Goal: Transaction & Acquisition: Purchase product/service

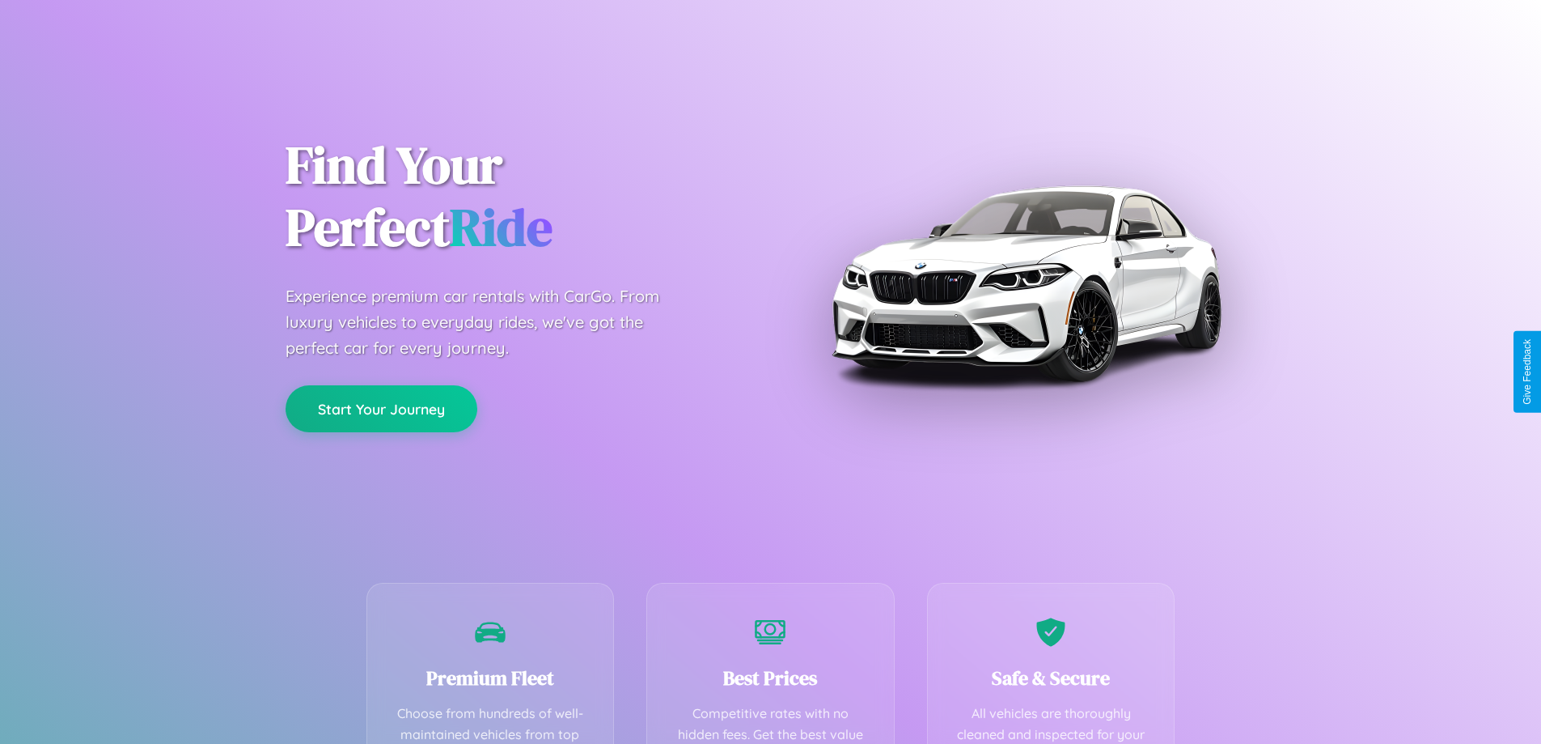
scroll to position [472, 0]
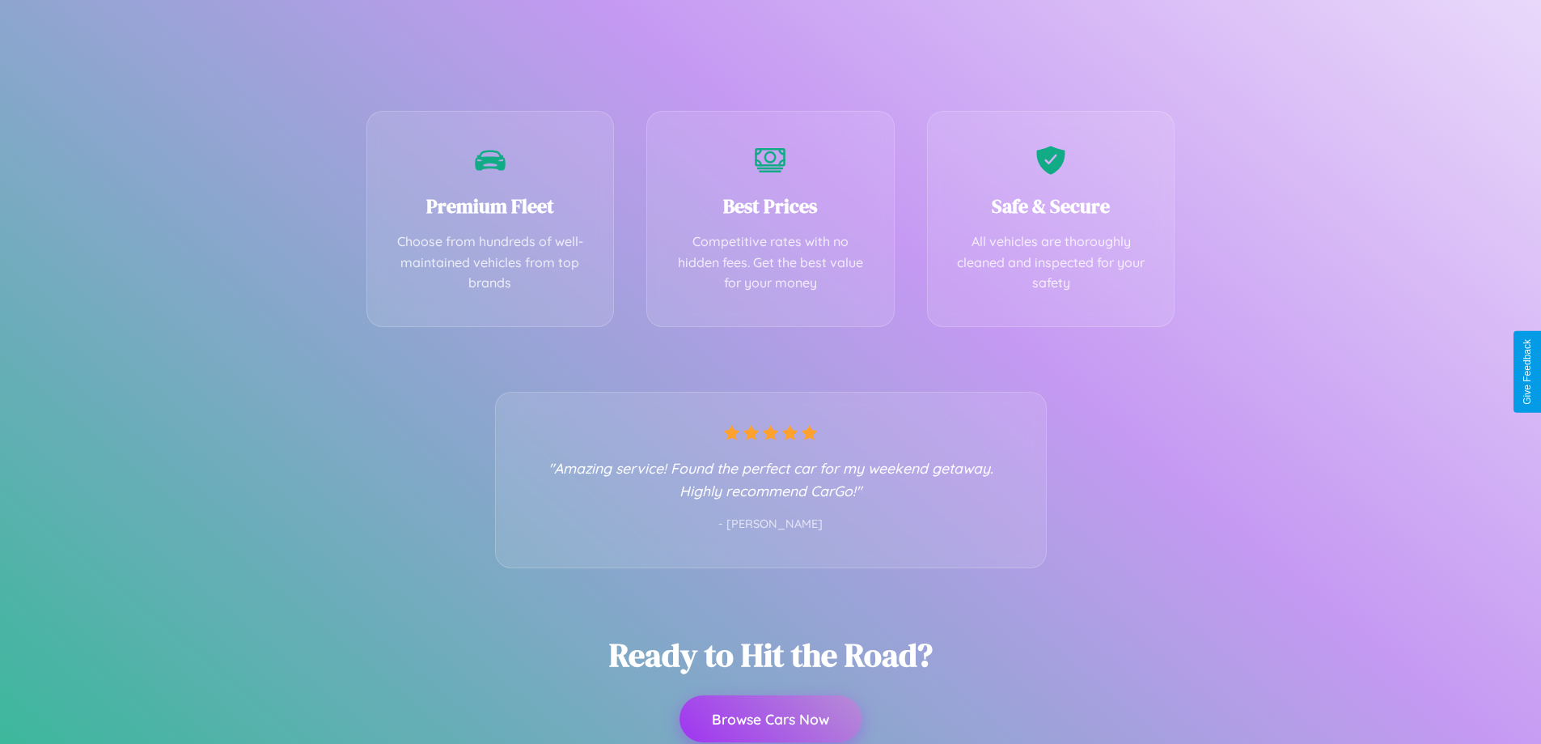
click at [770, 719] on button "Browse Cars Now" at bounding box center [771, 718] width 182 height 47
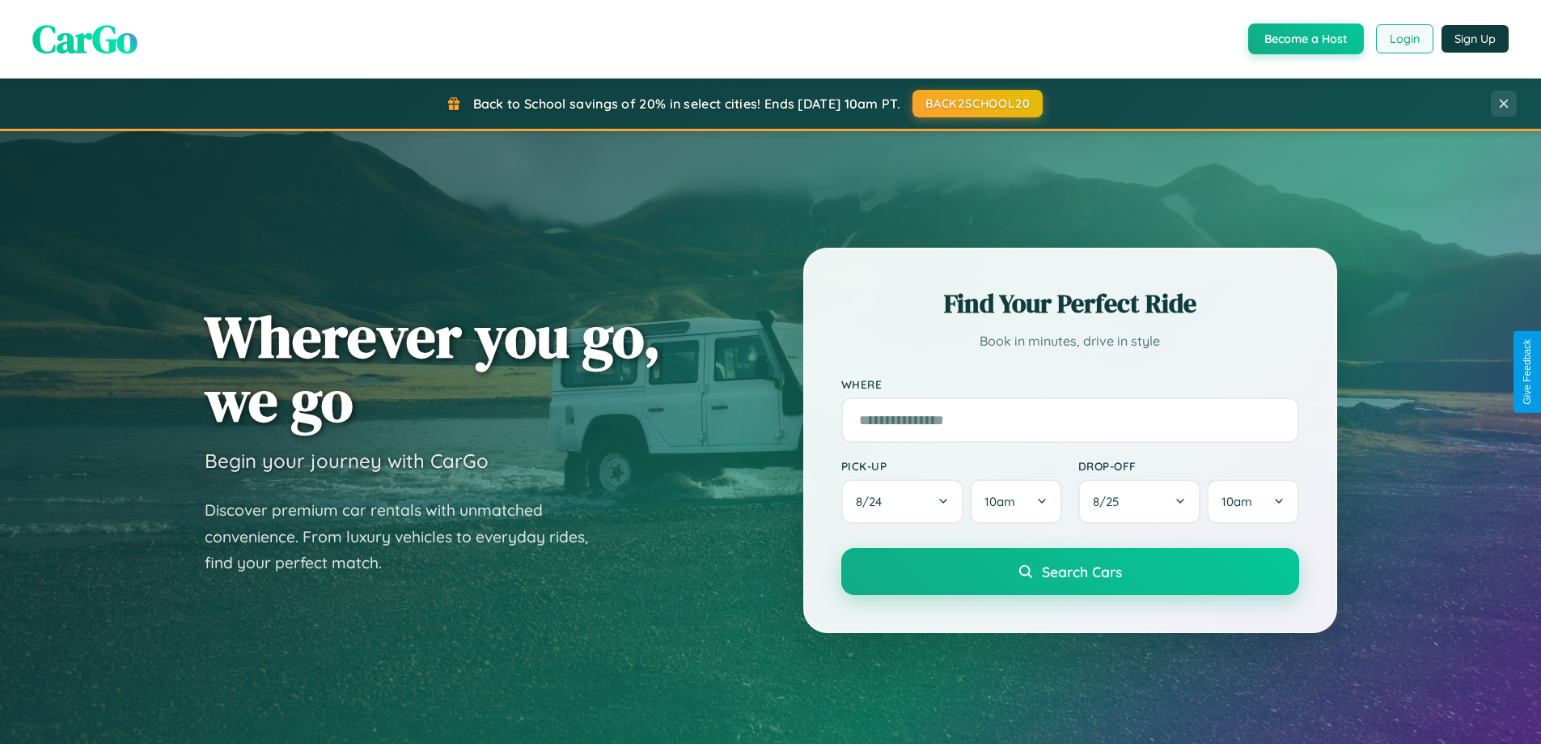
click at [1404, 39] on button "Login" at bounding box center [1404, 38] width 57 height 29
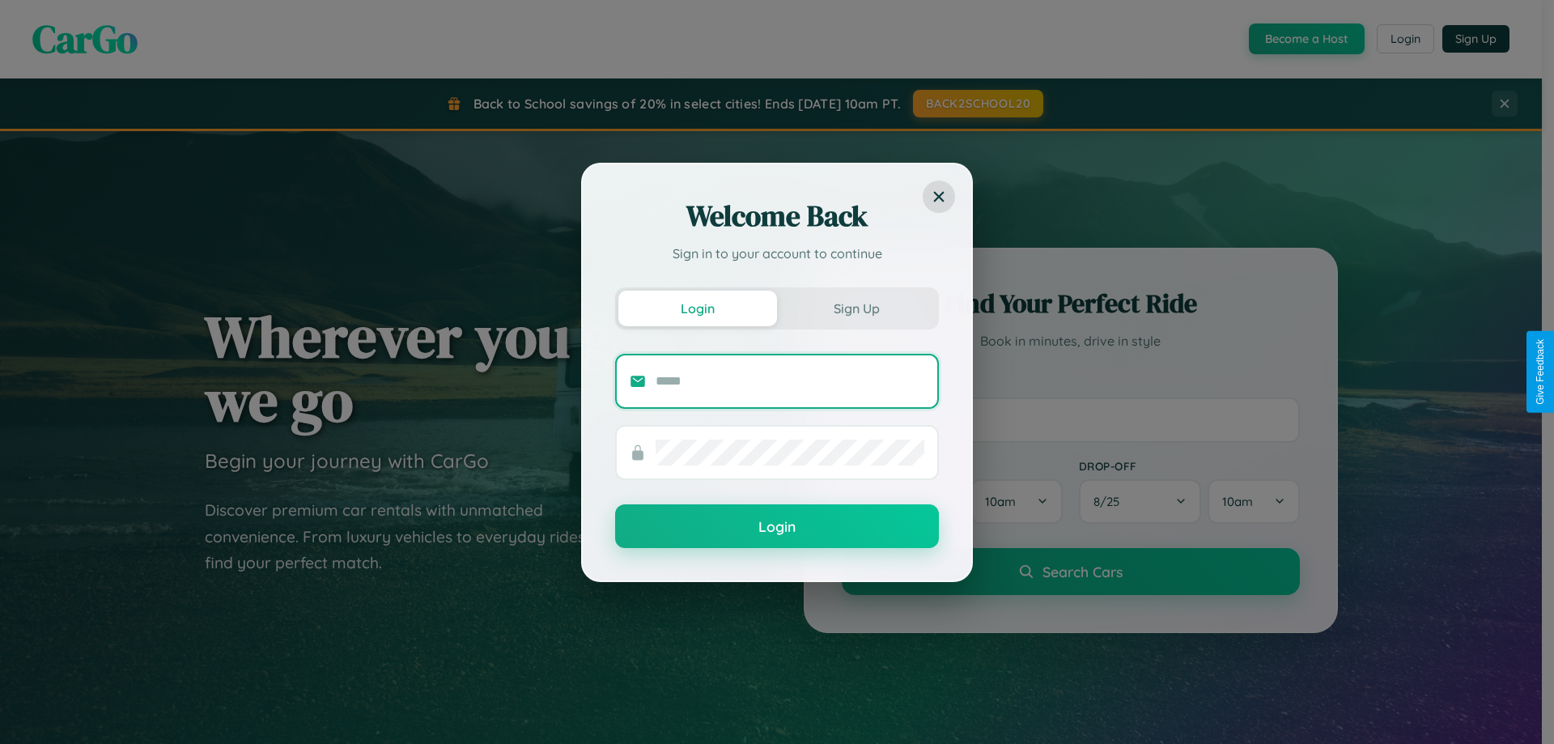
click at [790, 380] on input "text" at bounding box center [789, 381] width 269 height 26
type input "**********"
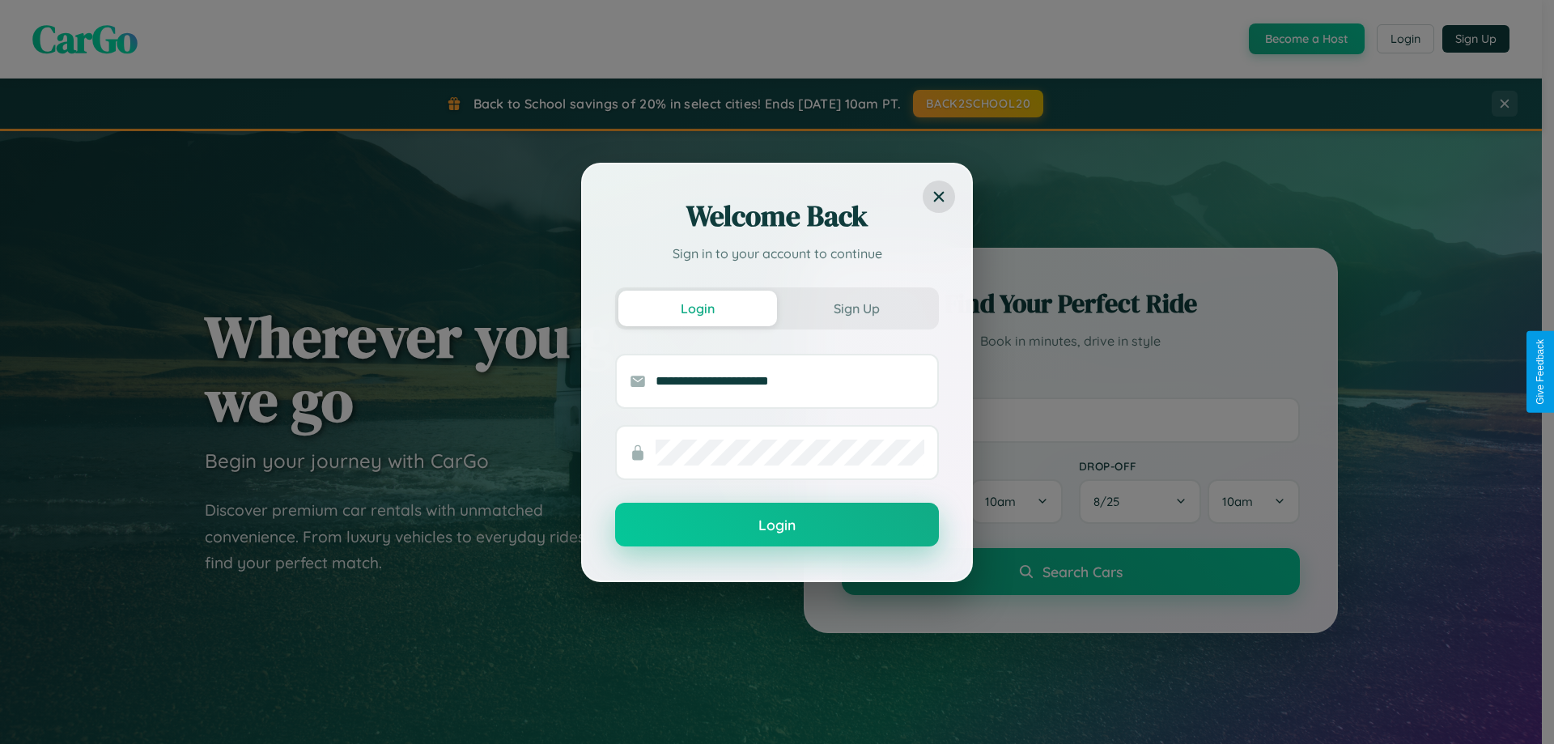
click at [777, 525] on button "Login" at bounding box center [777, 524] width 324 height 44
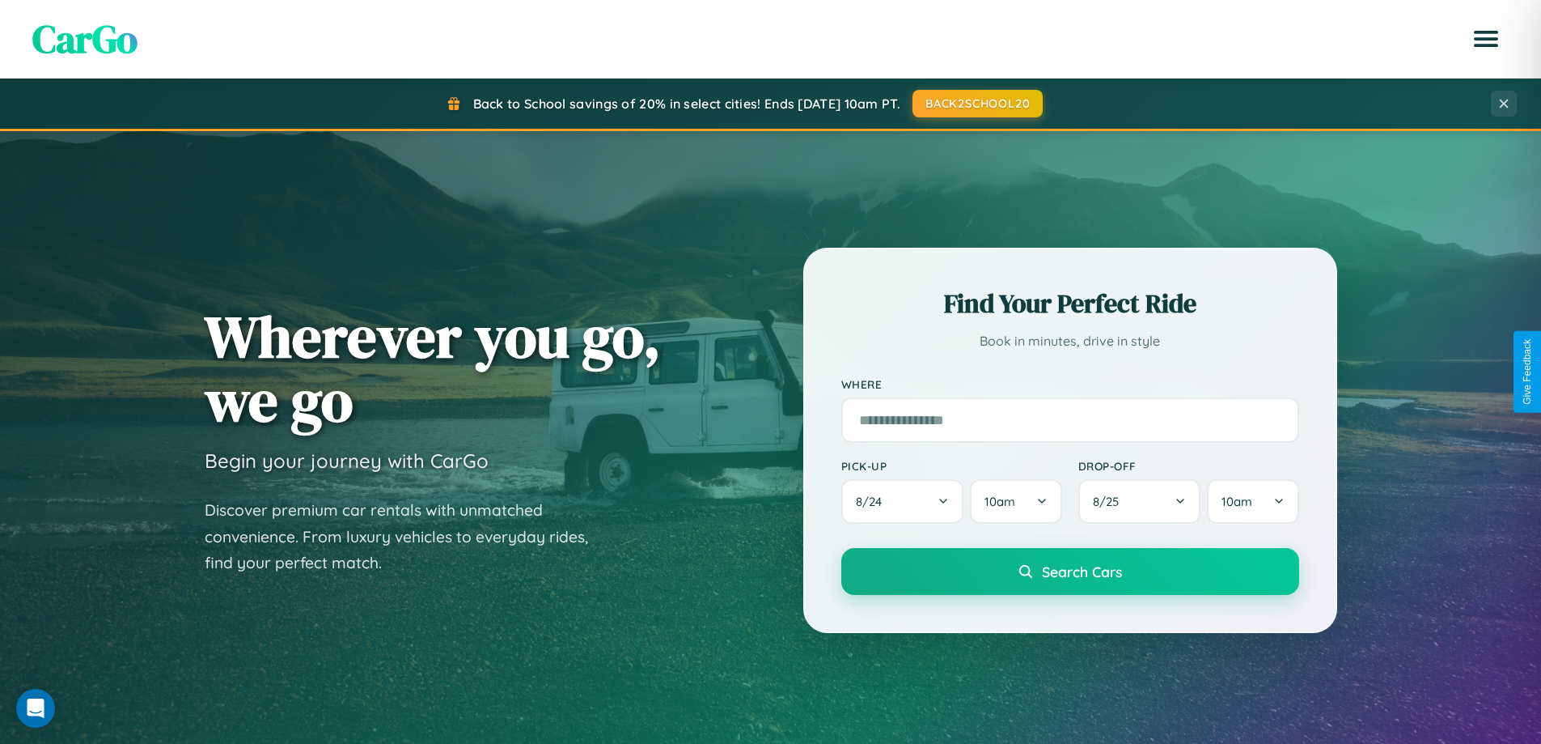
scroll to position [697, 0]
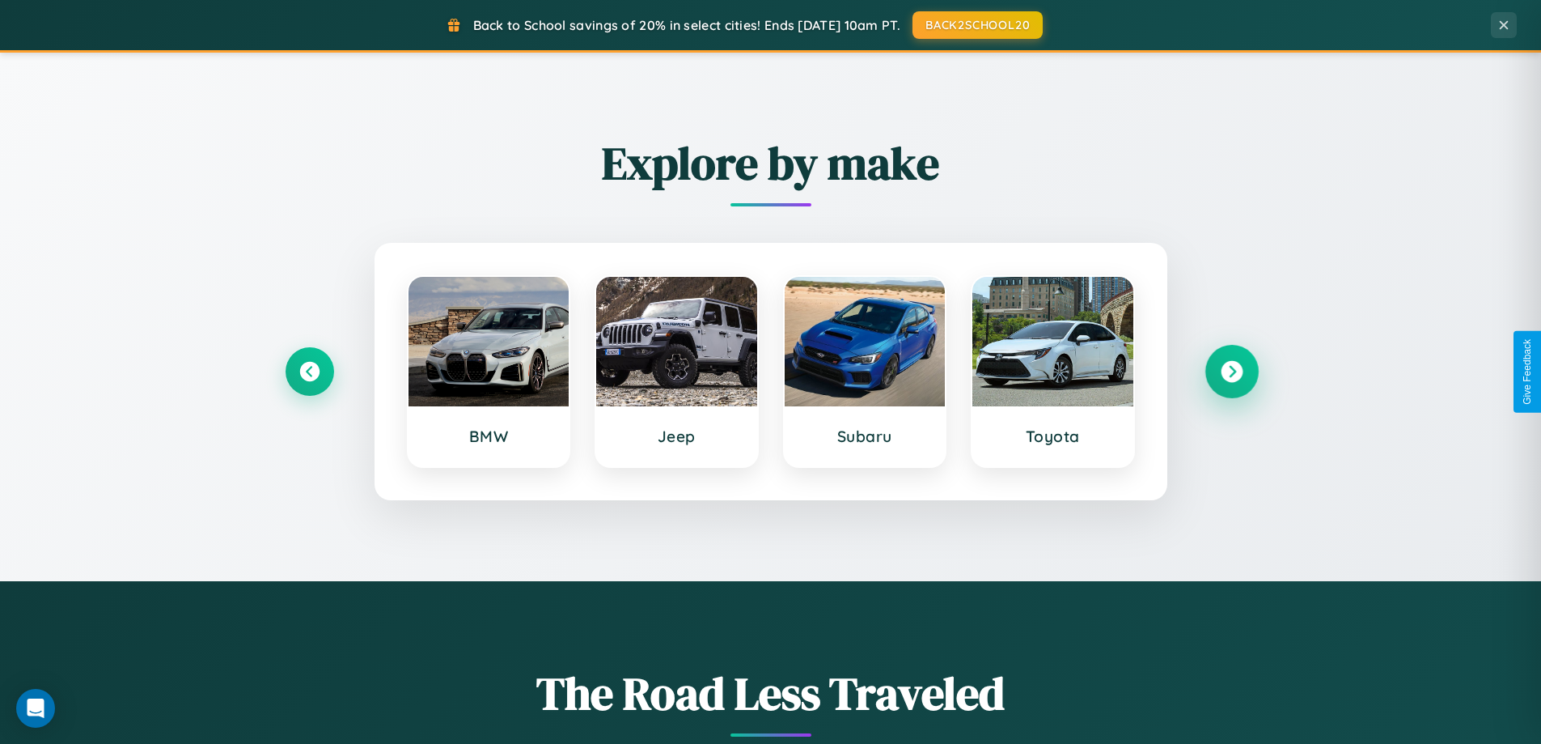
click at [1232, 371] on icon at bounding box center [1232, 372] width 22 height 22
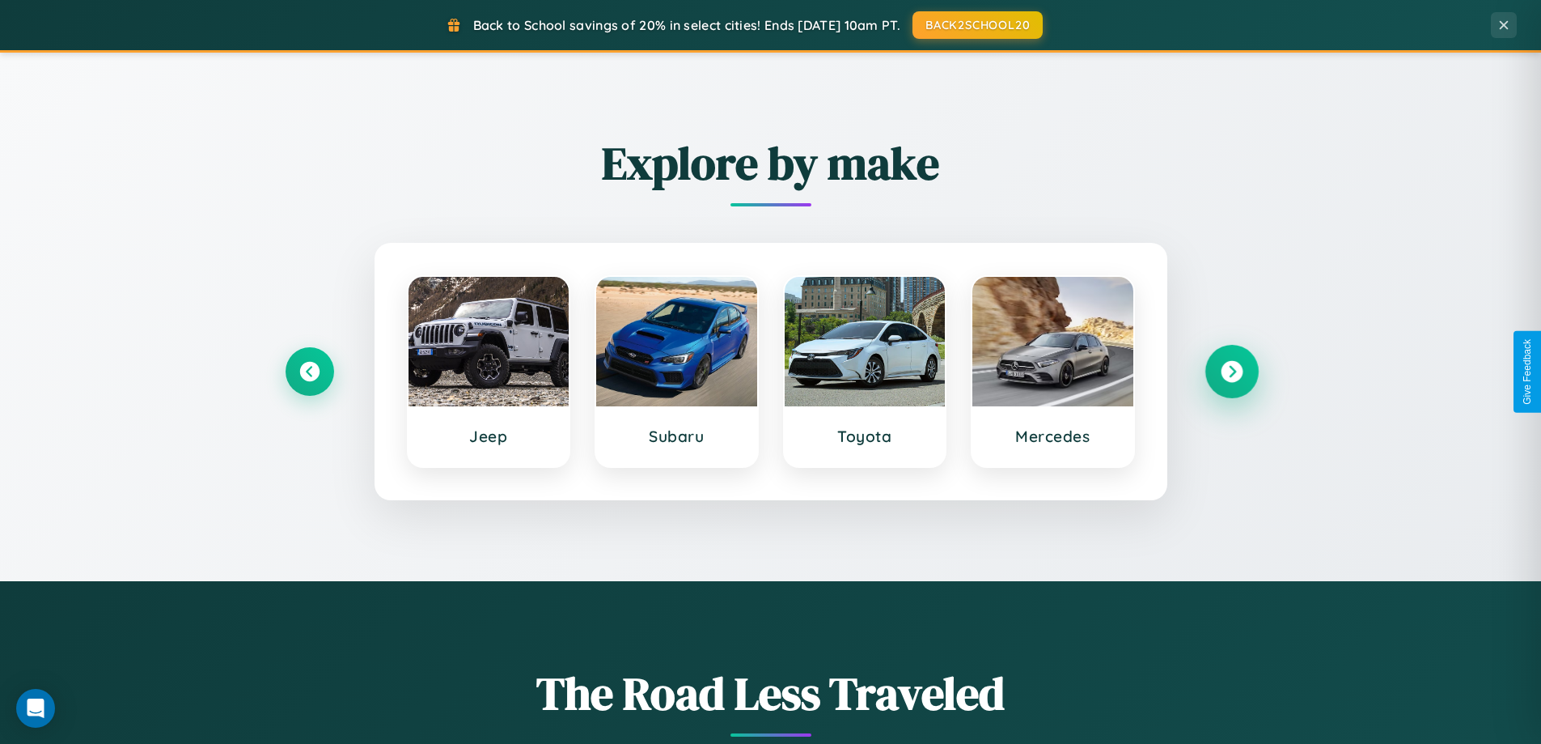
click at [1232, 371] on icon at bounding box center [1232, 372] width 22 height 22
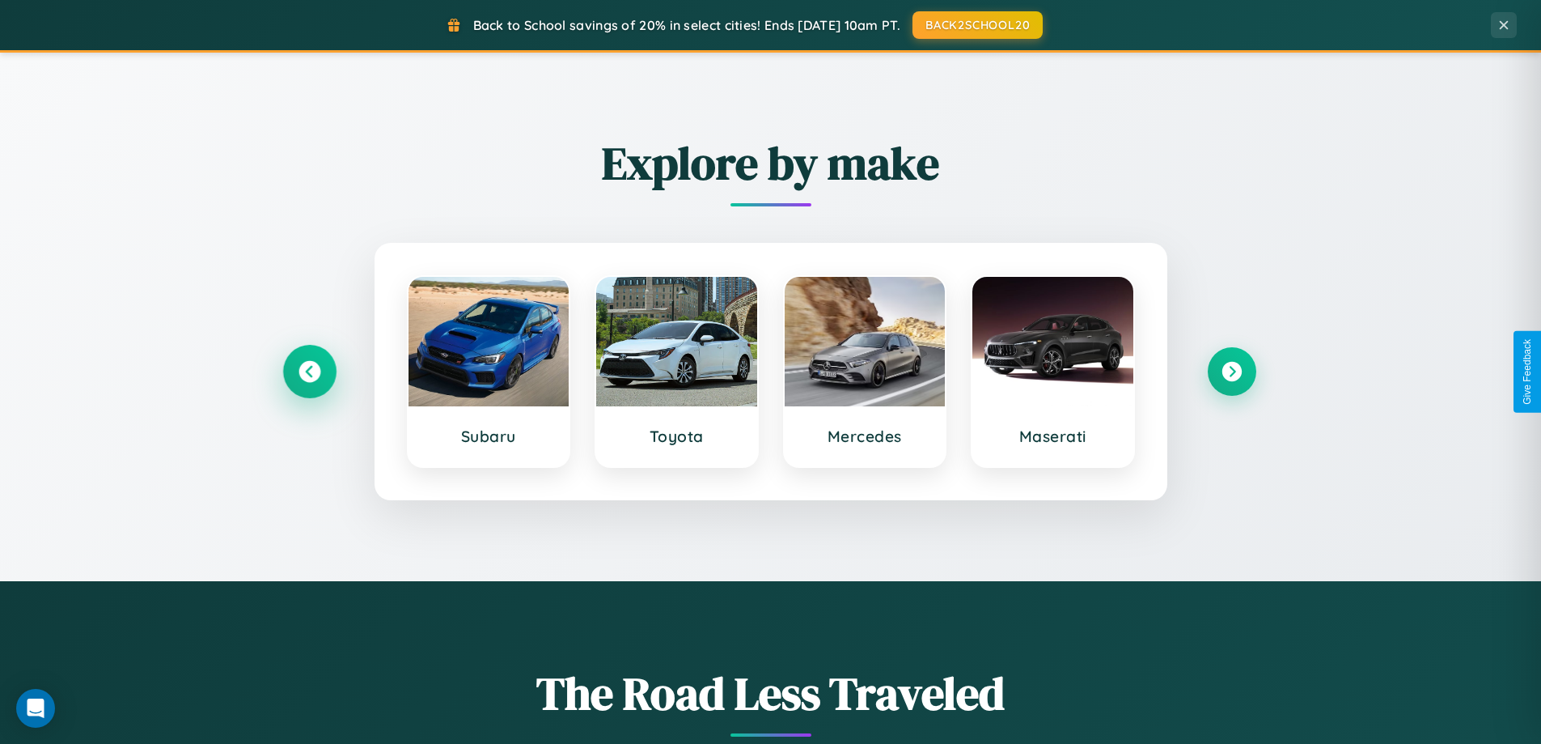
click at [309, 371] on icon at bounding box center [310, 372] width 22 height 22
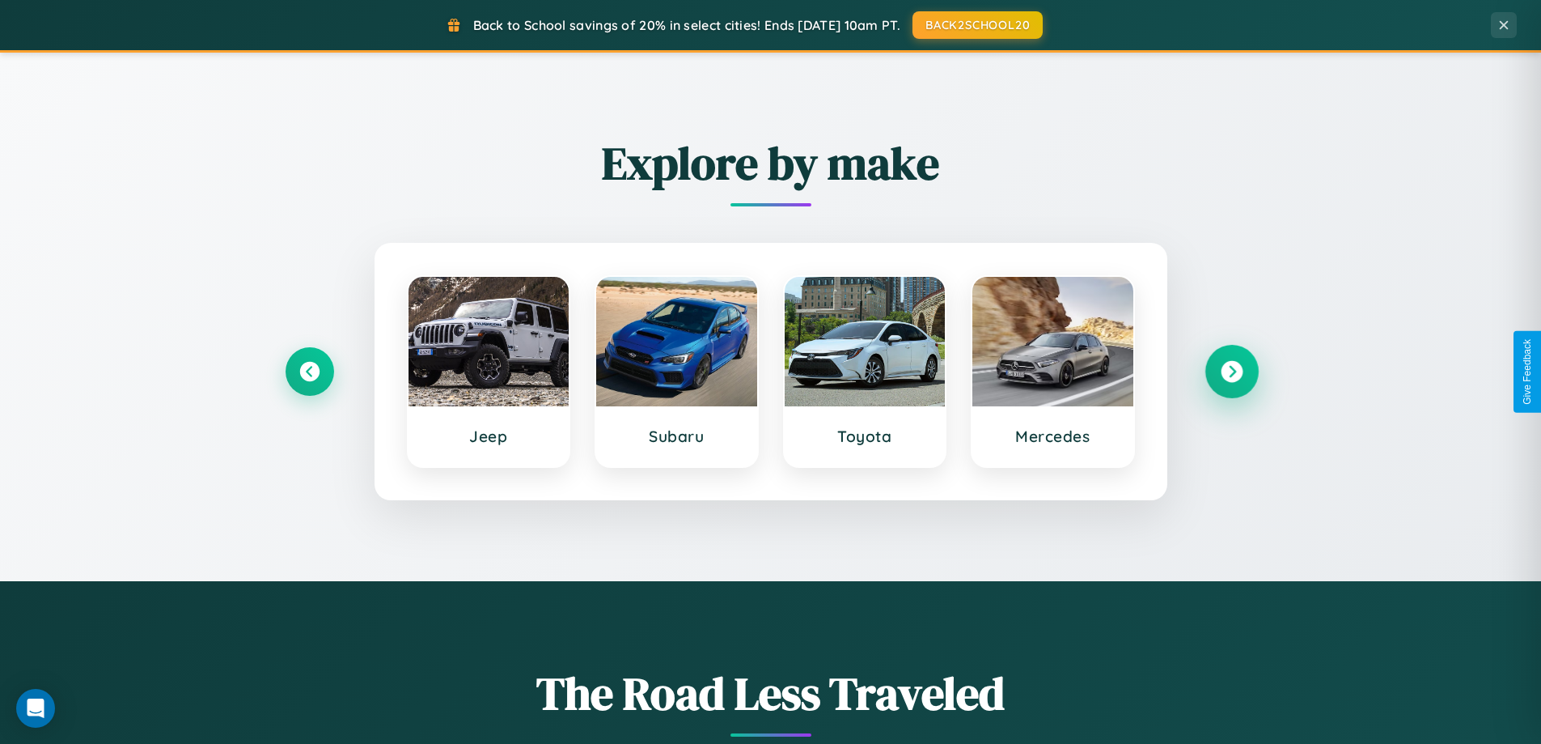
click at [1232, 371] on icon at bounding box center [1232, 372] width 22 height 22
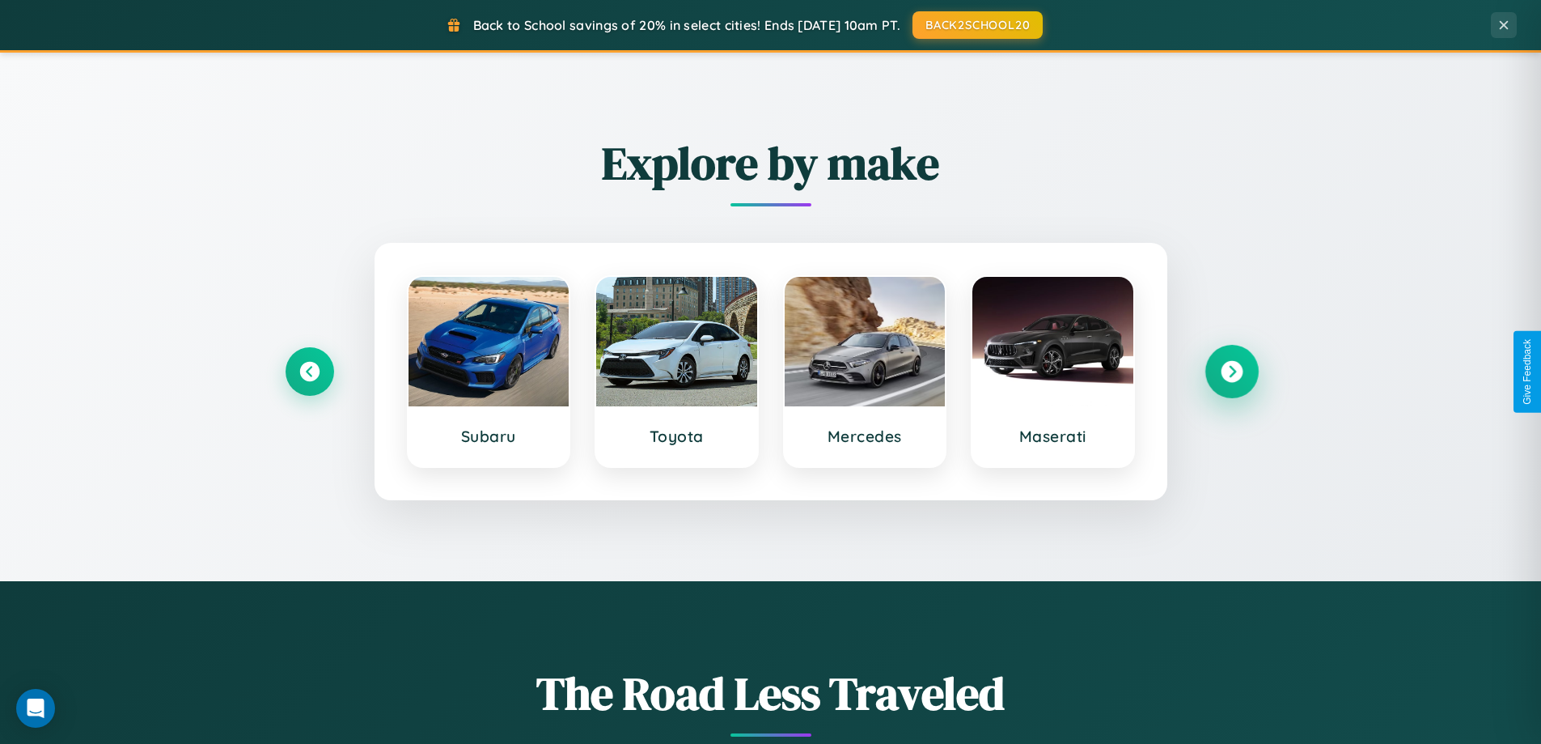
scroll to position [48, 0]
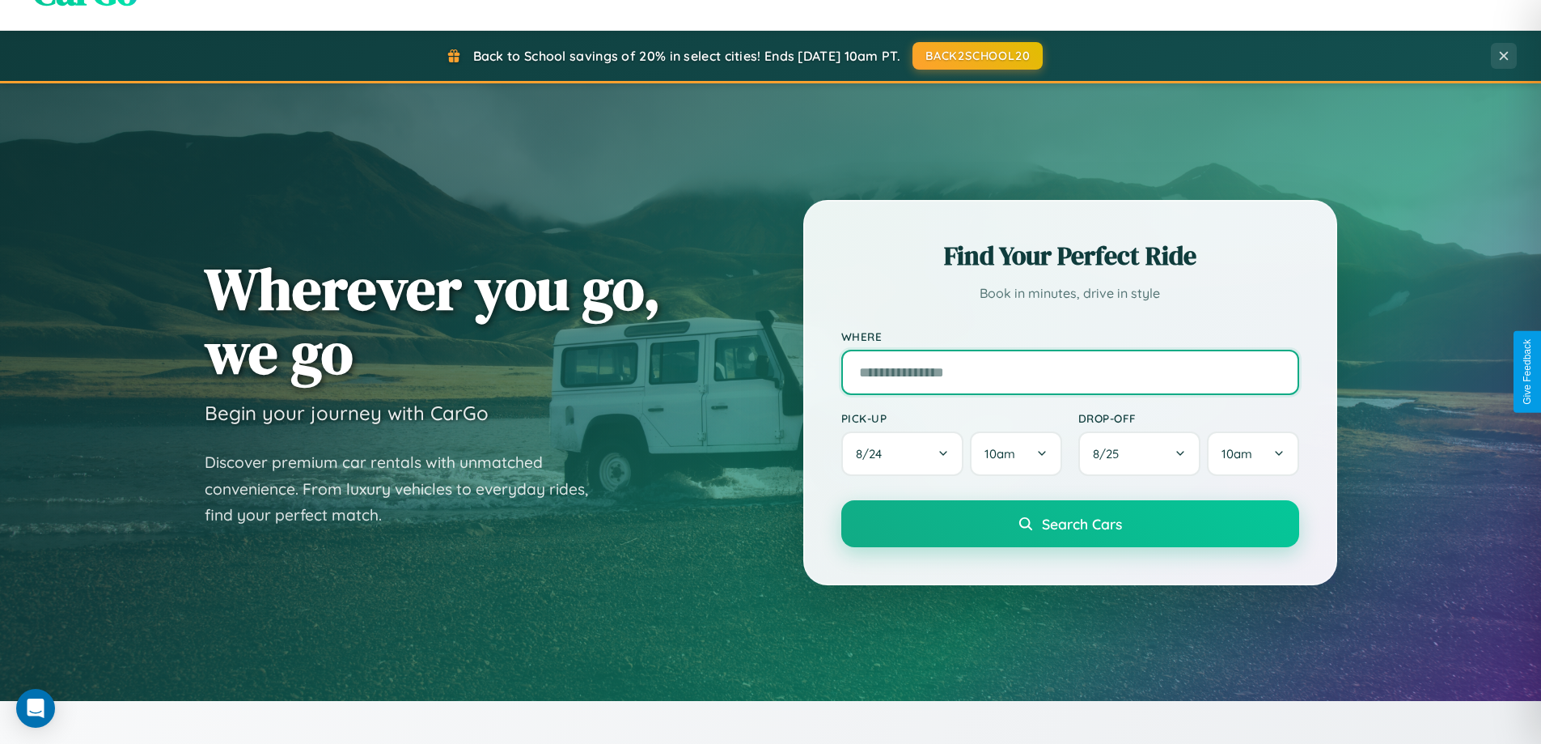
click at [1070, 371] on input "text" at bounding box center [1071, 372] width 458 height 45
type input "**********"
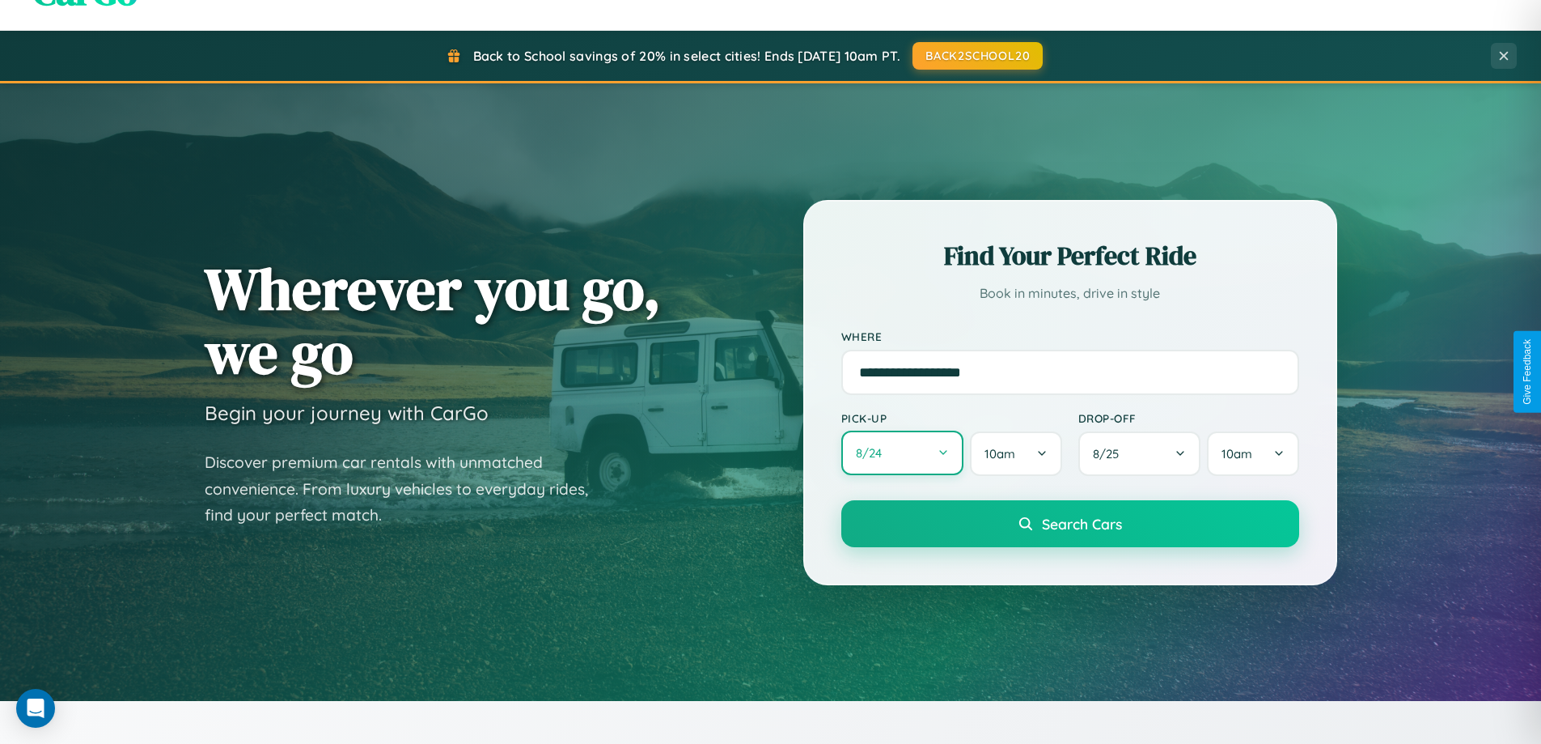
click at [902, 454] on button "8 / 24" at bounding box center [903, 452] width 123 height 45
select select "*"
select select "****"
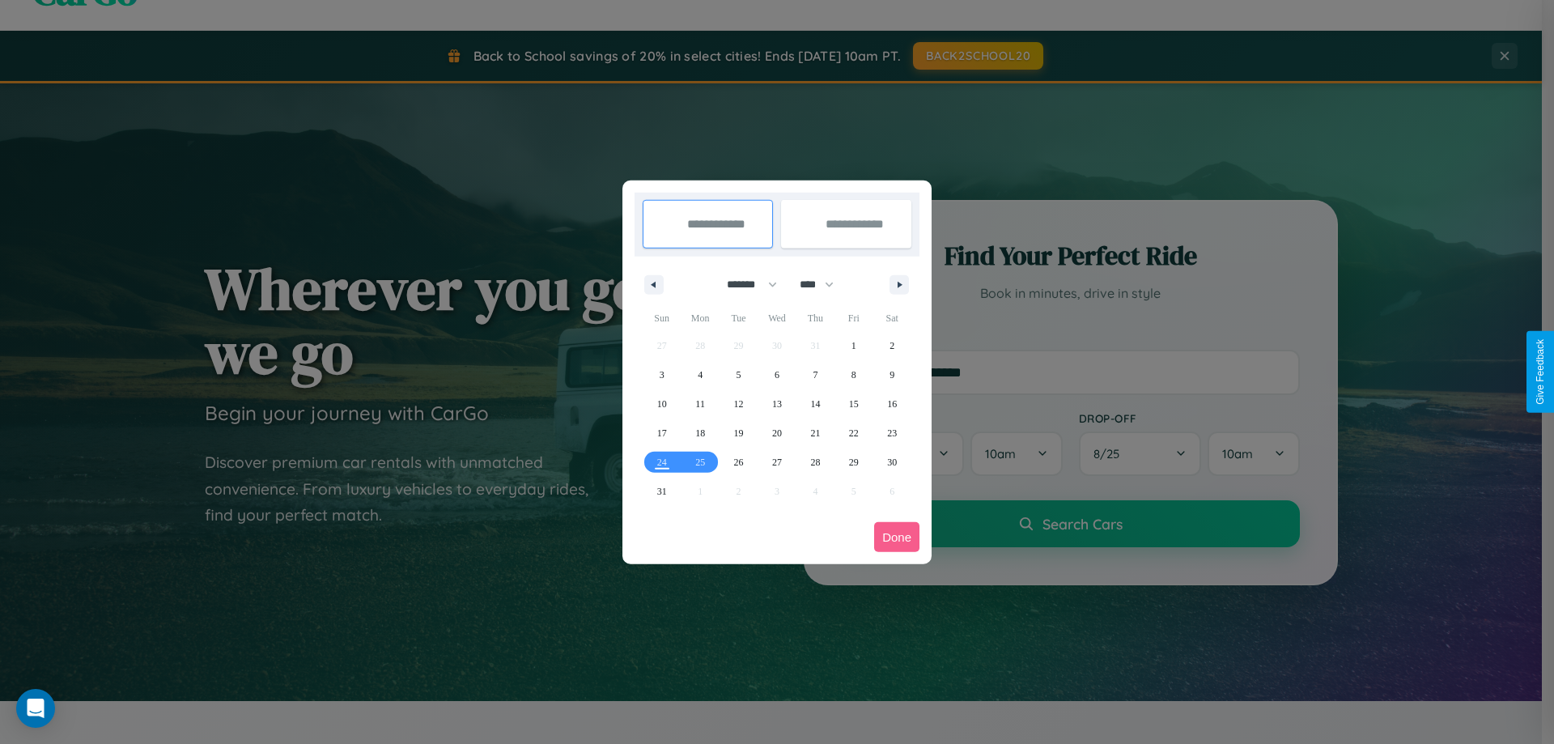
drag, startPoint x: 744, startPoint y: 284, endPoint x: 777, endPoint y: 324, distance: 51.8
click at [744, 284] on select "******* ******** ***** ***** *** **** **** ****** ********* ******* ******** **…" at bounding box center [748, 284] width 69 height 27
select select "*"
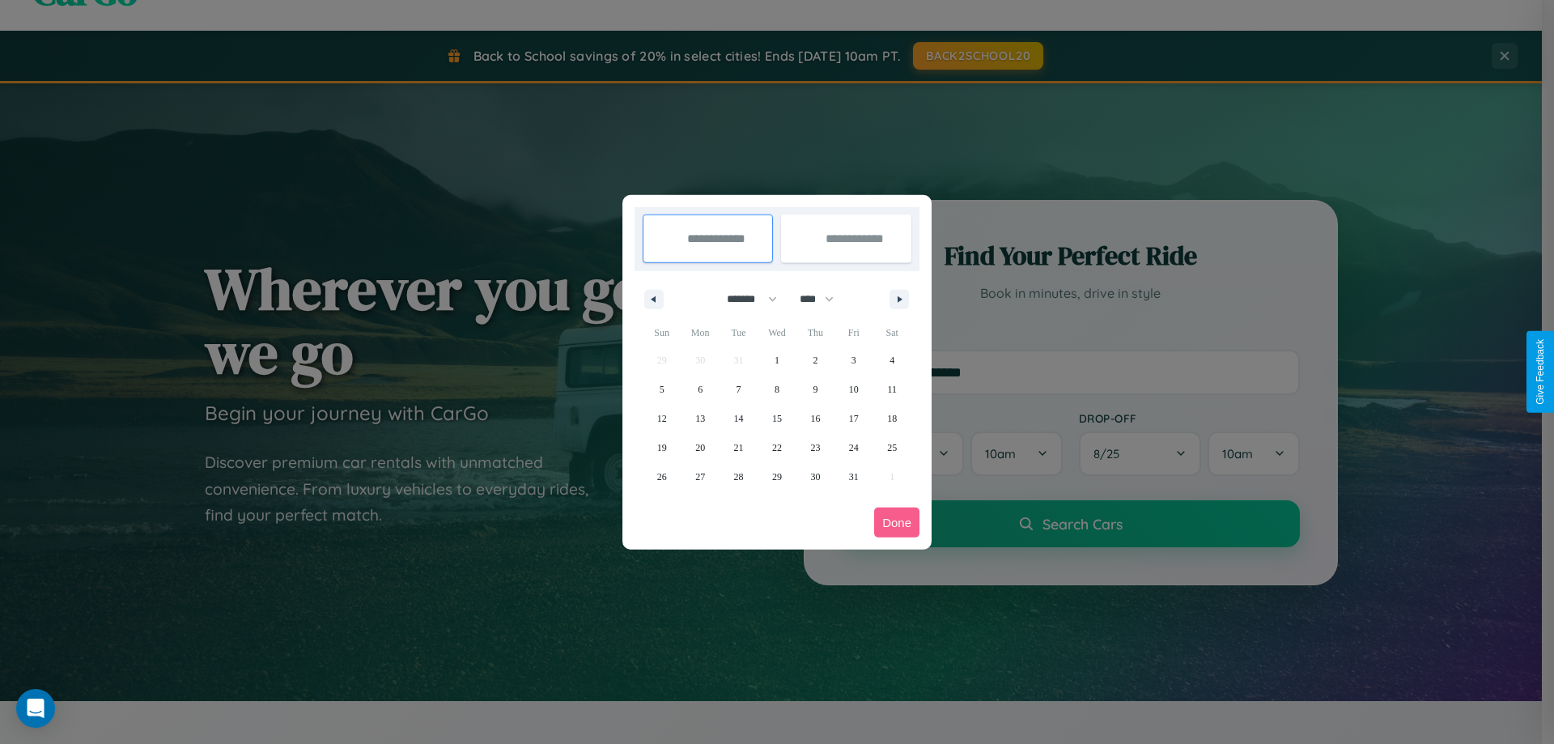
drag, startPoint x: 824, startPoint y: 299, endPoint x: 777, endPoint y: 324, distance: 53.6
click at [824, 299] on select "**** **** **** **** **** **** **** **** **** **** **** **** **** **** **** ****…" at bounding box center [815, 299] width 49 height 27
select select "****"
click at [815, 418] on span "15" at bounding box center [815, 418] width 10 height 29
type input "**********"
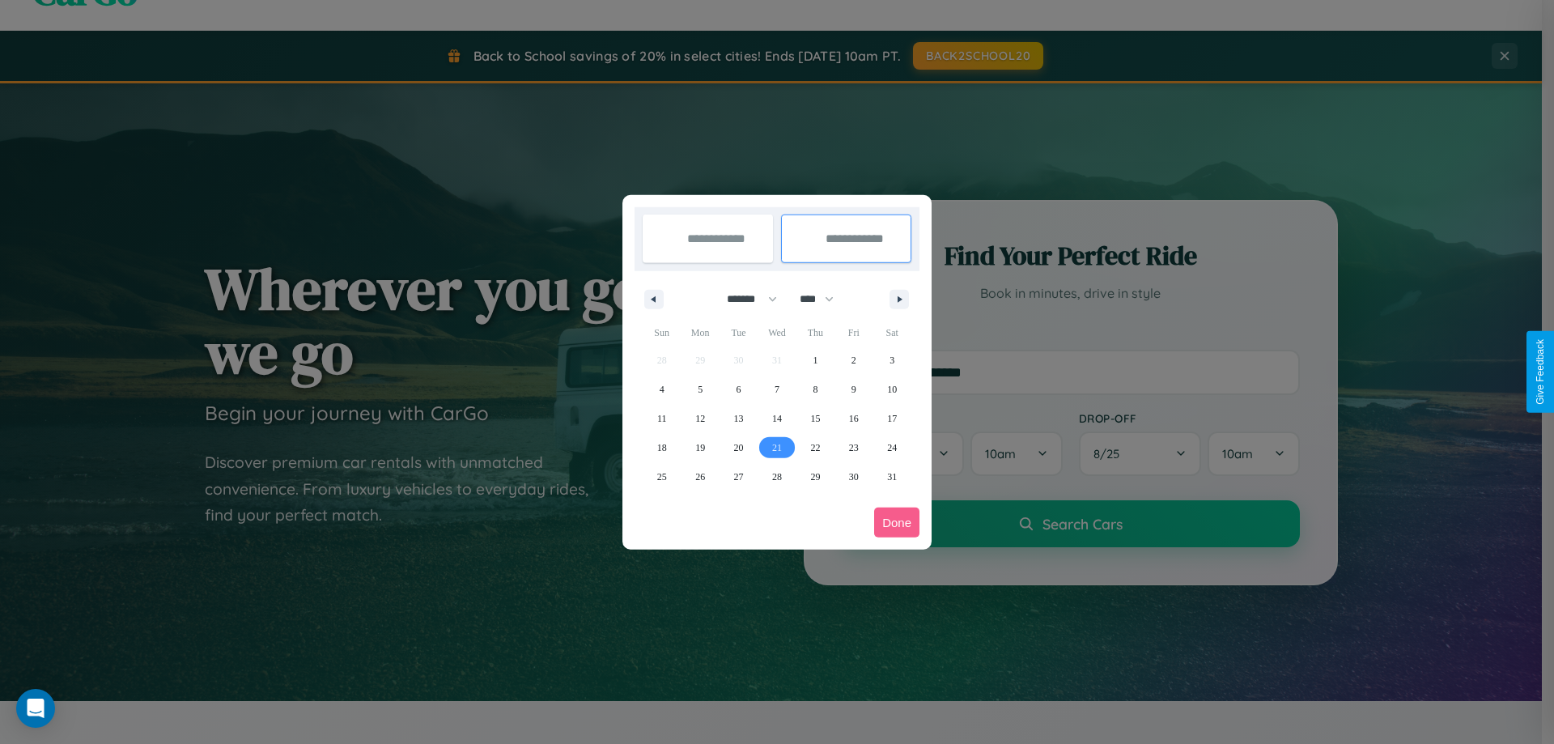
click at [776, 447] on span "21" at bounding box center [777, 447] width 10 height 29
type input "**********"
click at [897, 522] on button "Done" at bounding box center [896, 522] width 45 height 30
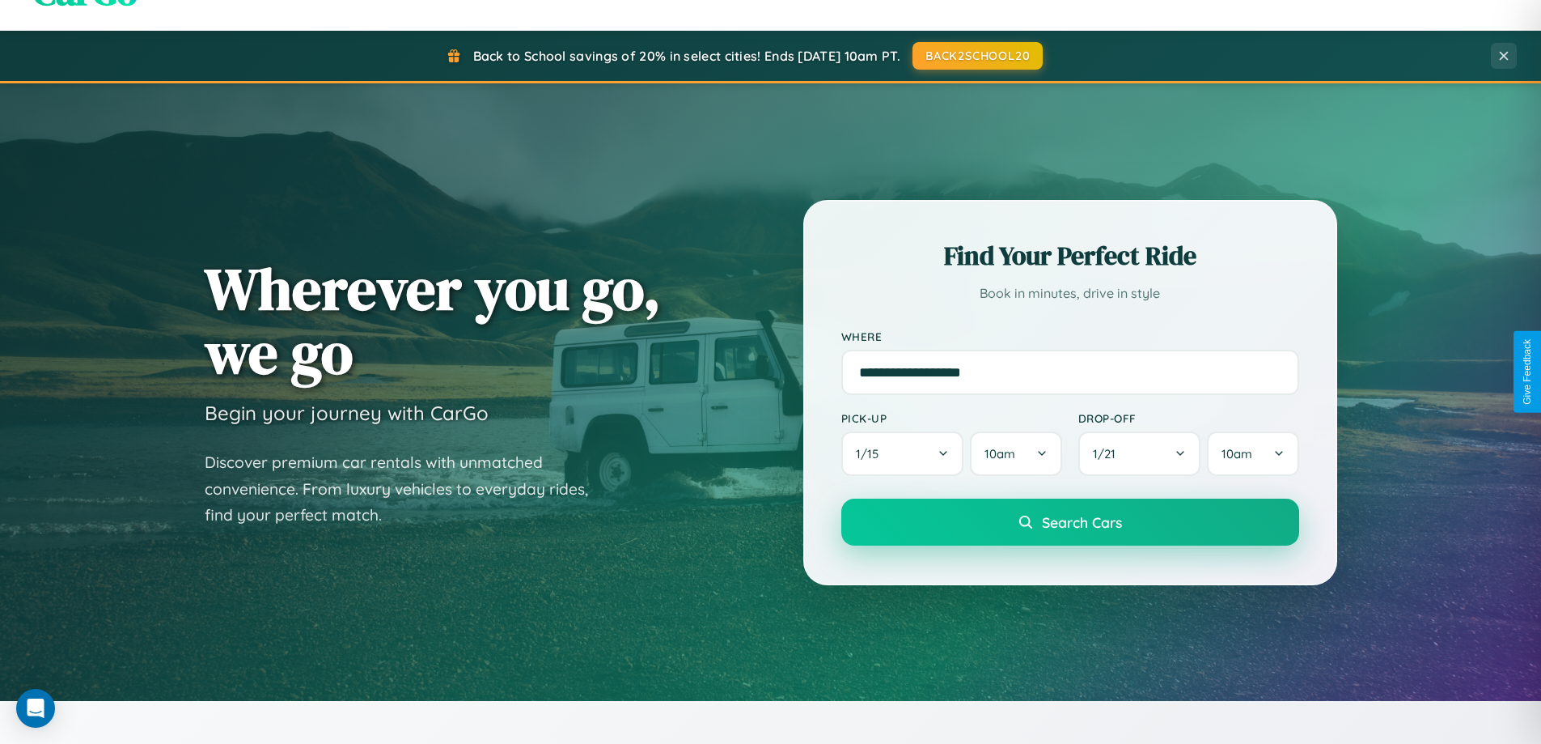
click at [1070, 522] on span "Search Cars" at bounding box center [1082, 522] width 80 height 18
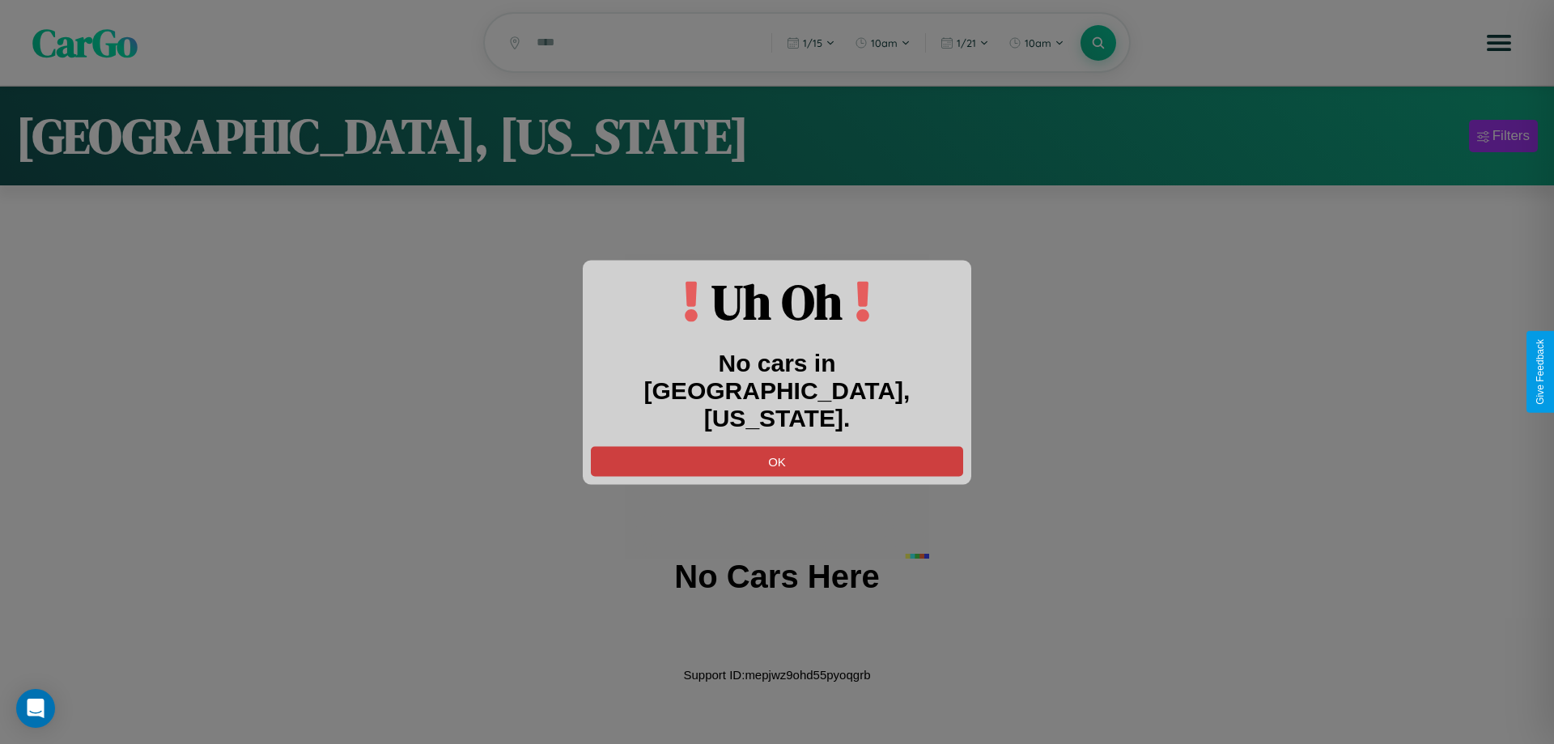
click at [777, 446] on button "OK" at bounding box center [777, 461] width 372 height 30
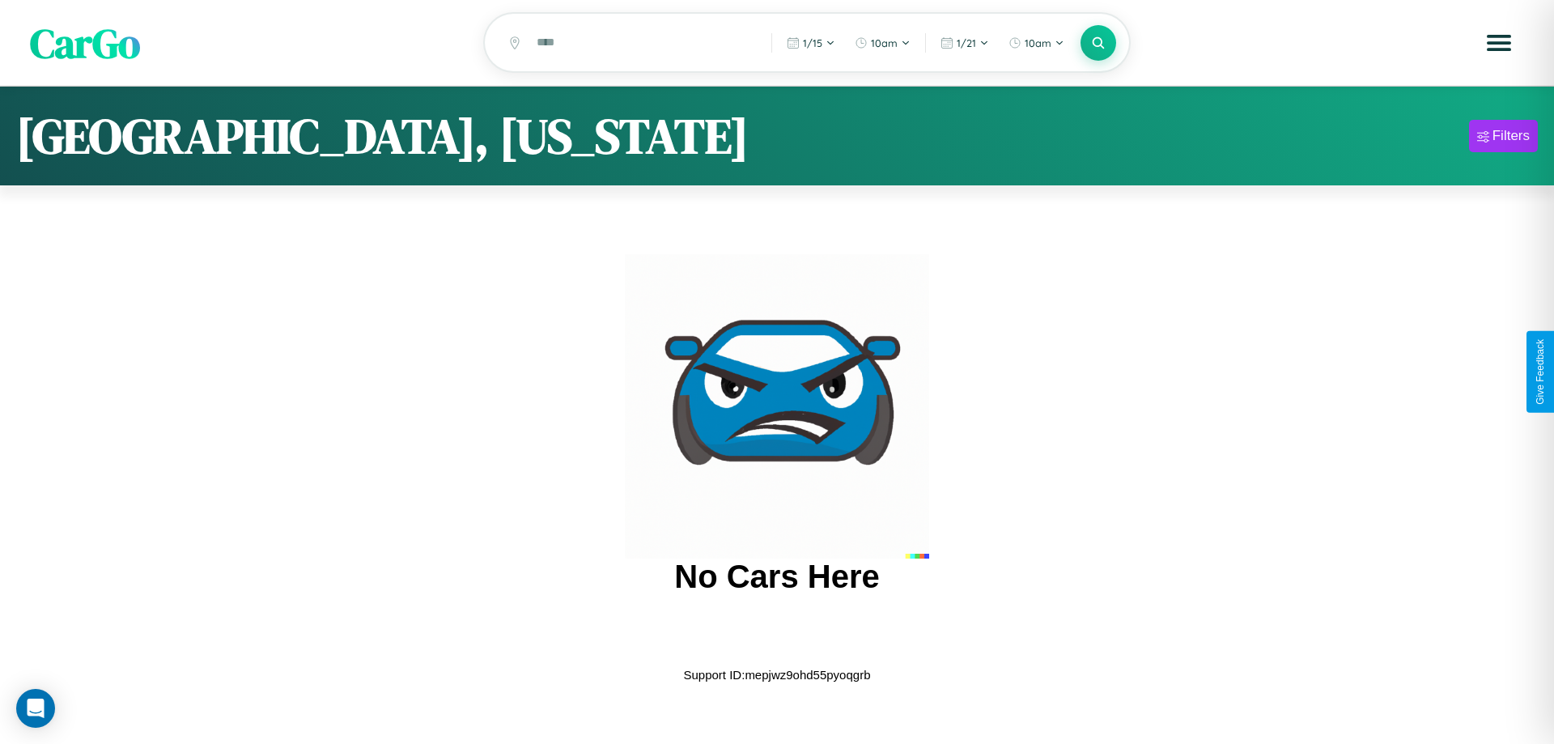
click at [85, 44] on span "CarGo" at bounding box center [85, 43] width 110 height 56
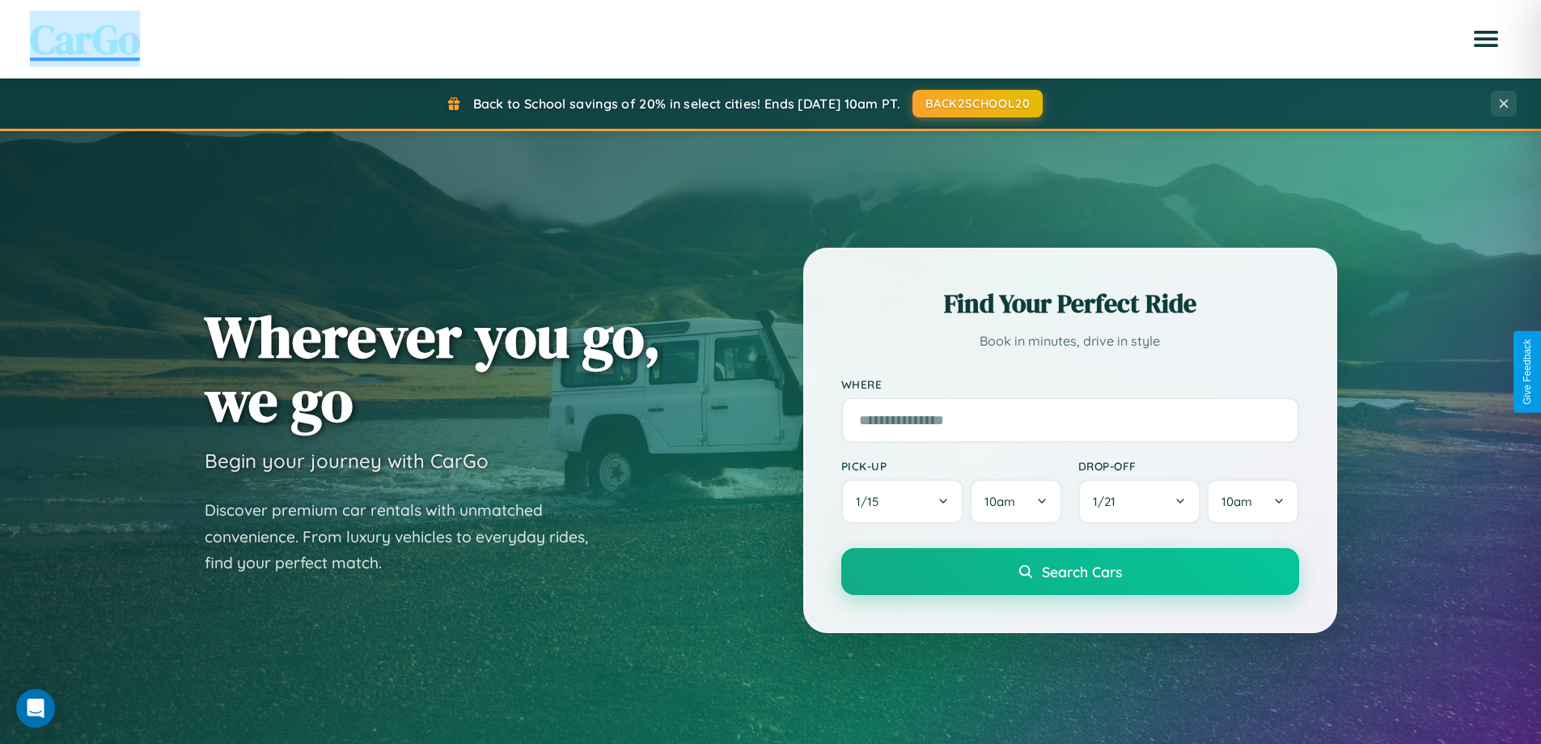
scroll to position [697, 0]
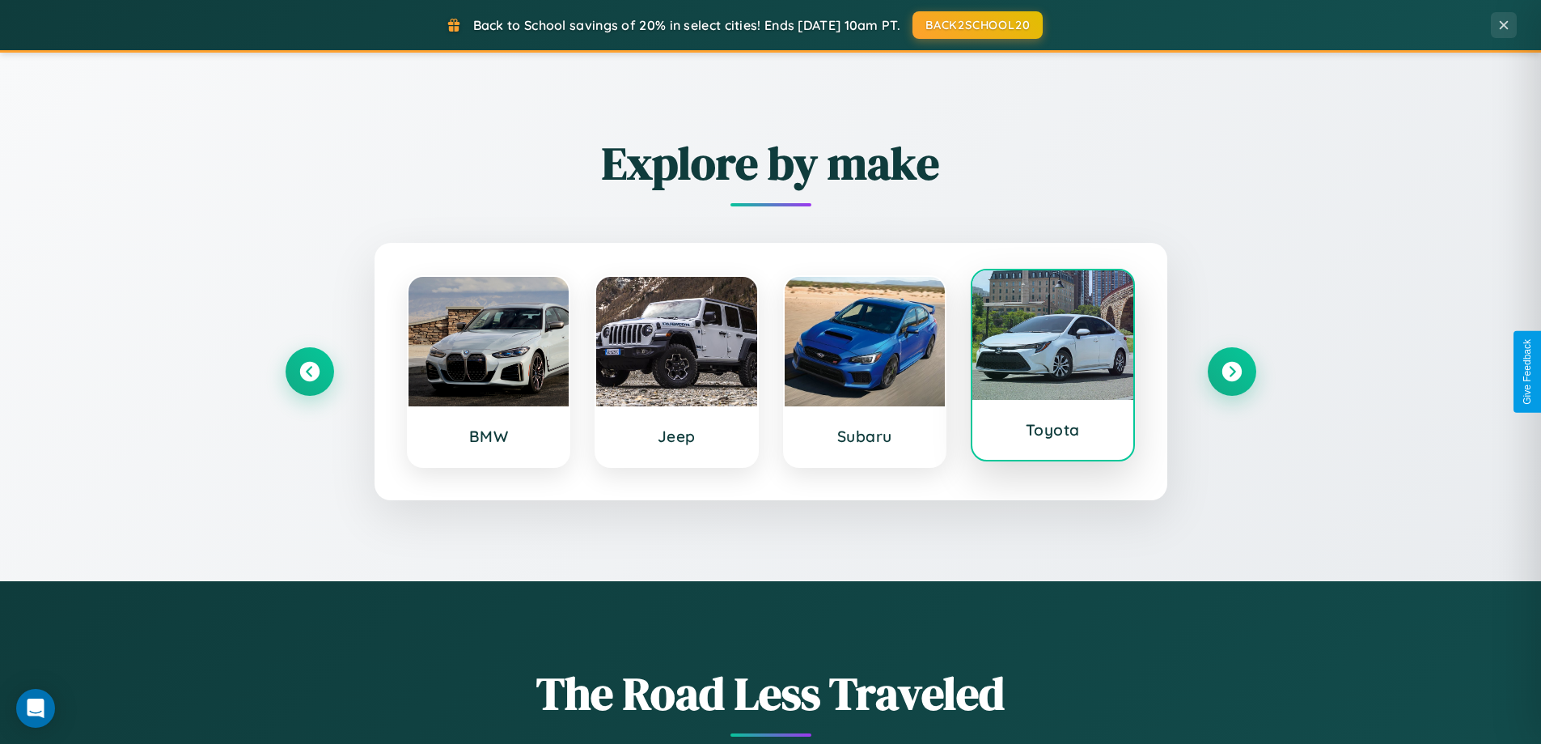
click at [1053, 371] on div at bounding box center [1053, 334] width 161 height 129
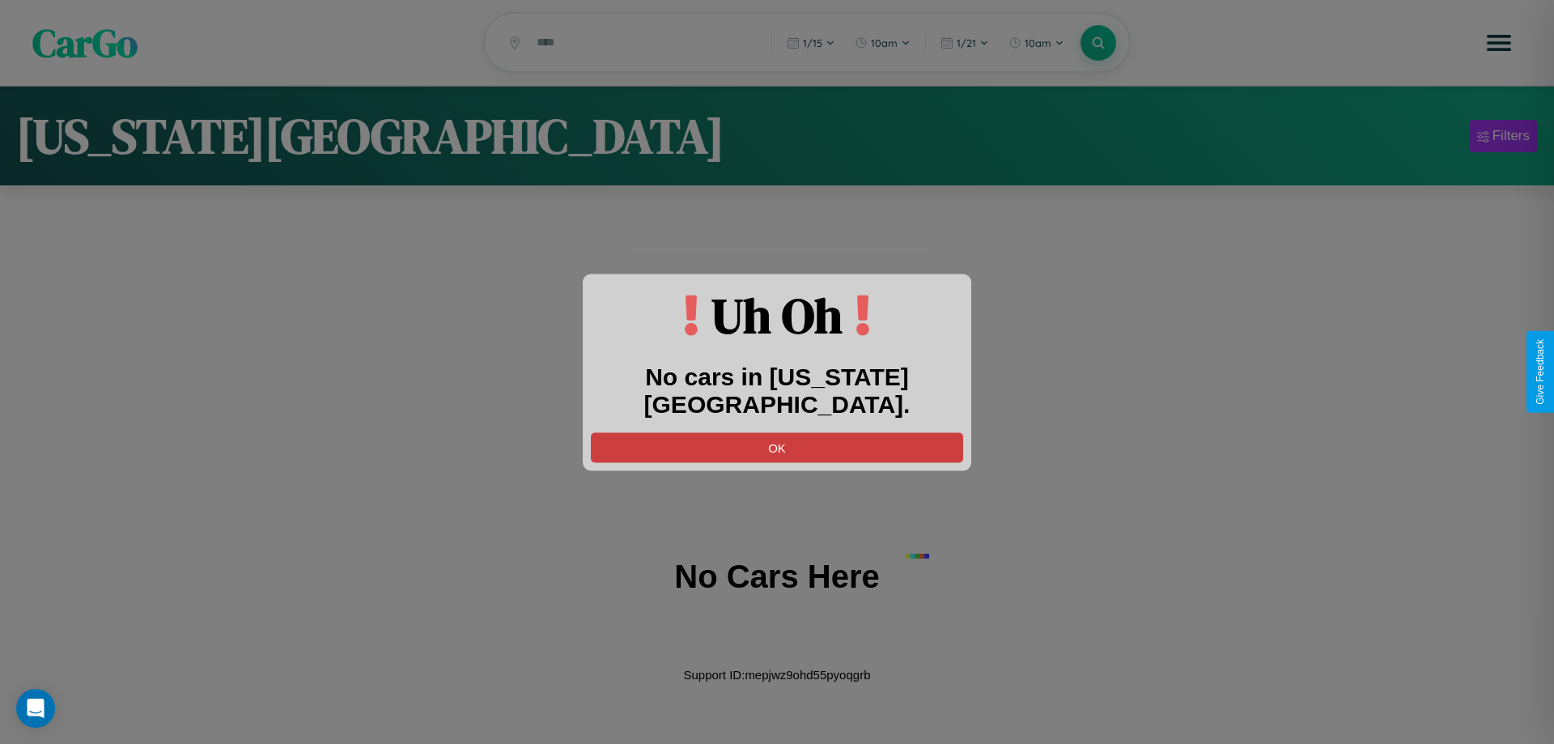
click at [777, 432] on button "OK" at bounding box center [777, 447] width 372 height 30
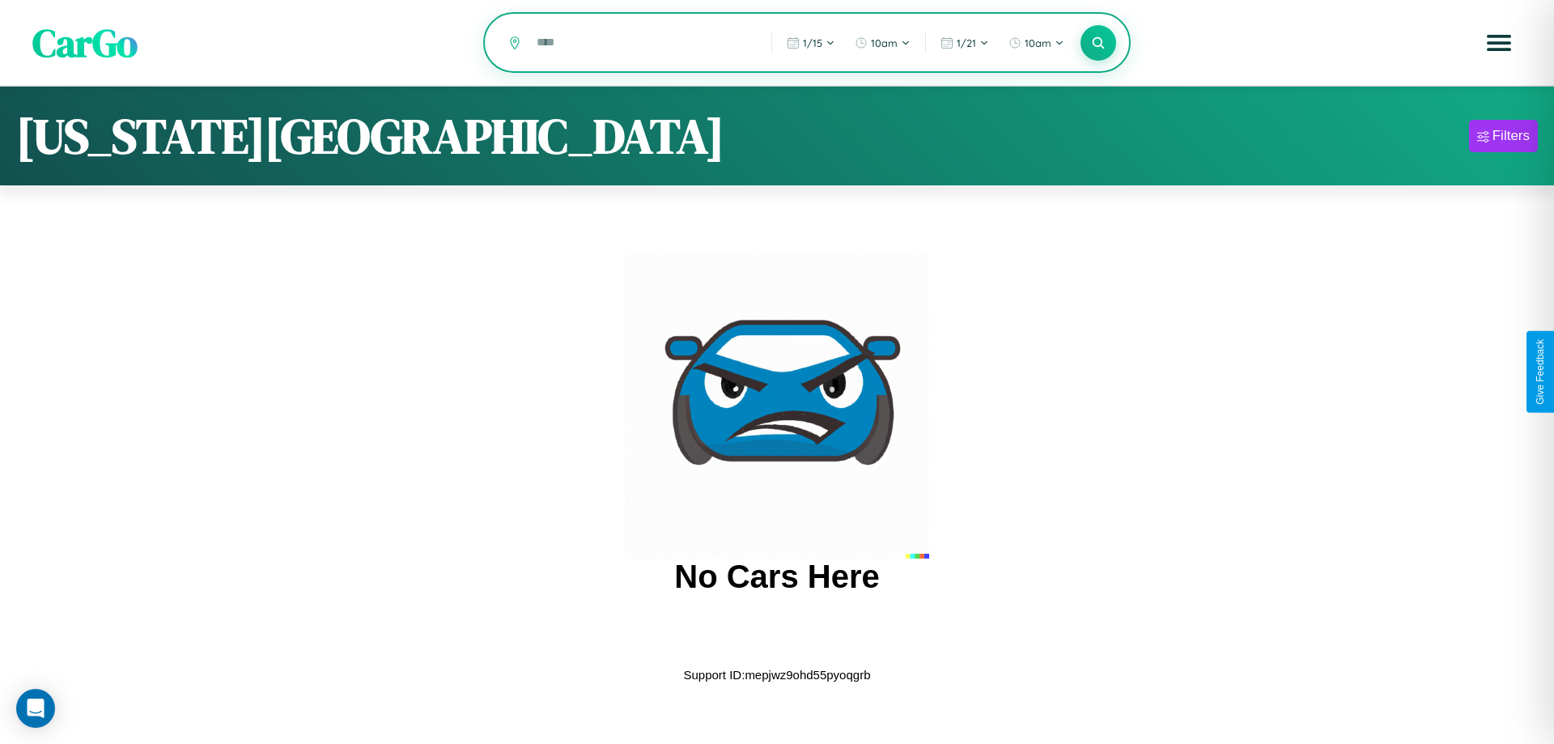
click at [642, 44] on input "text" at bounding box center [641, 42] width 227 height 28
click at [1098, 44] on icon at bounding box center [1097, 42] width 15 height 15
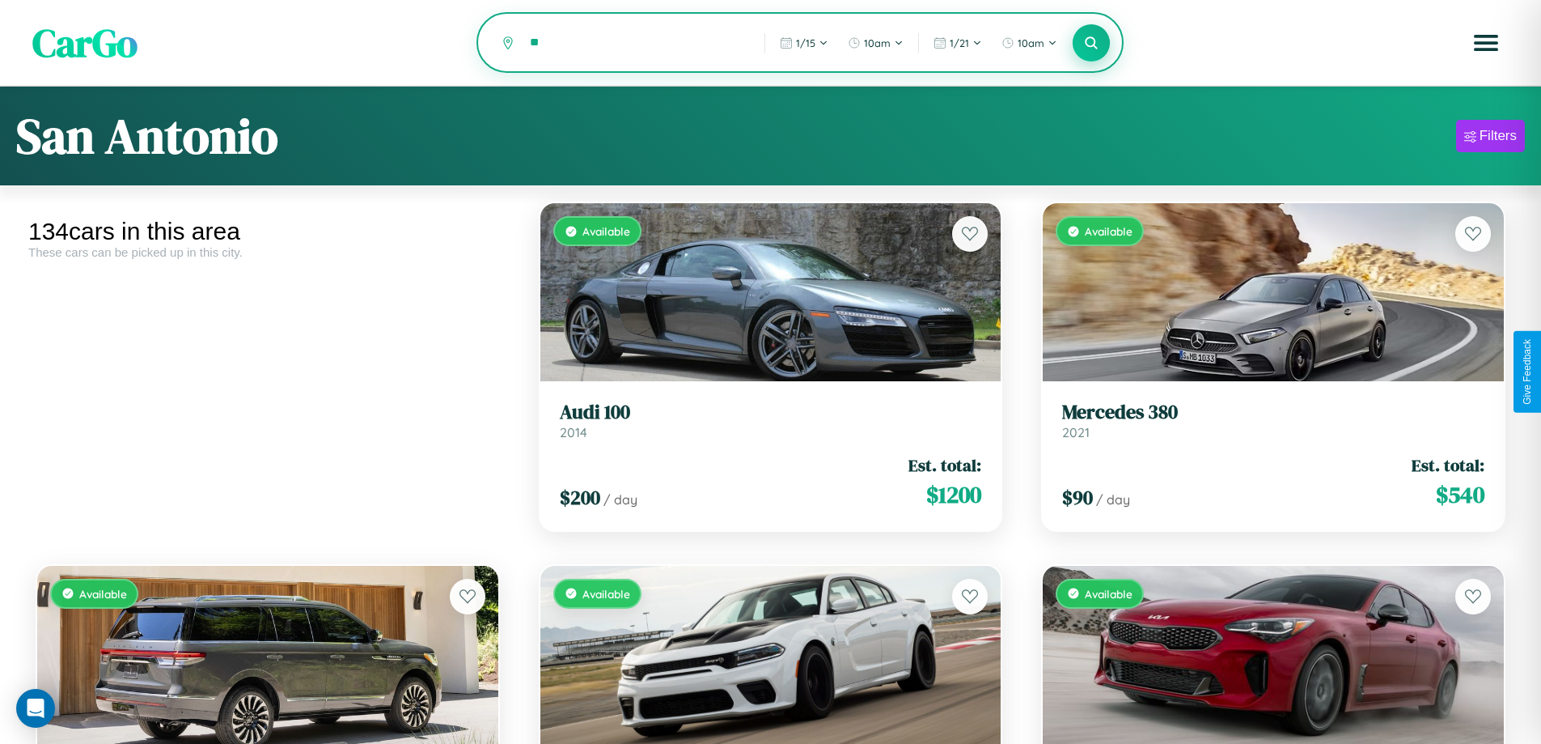
type input "*"
click at [1092, 44] on icon at bounding box center [1091, 42] width 15 height 15
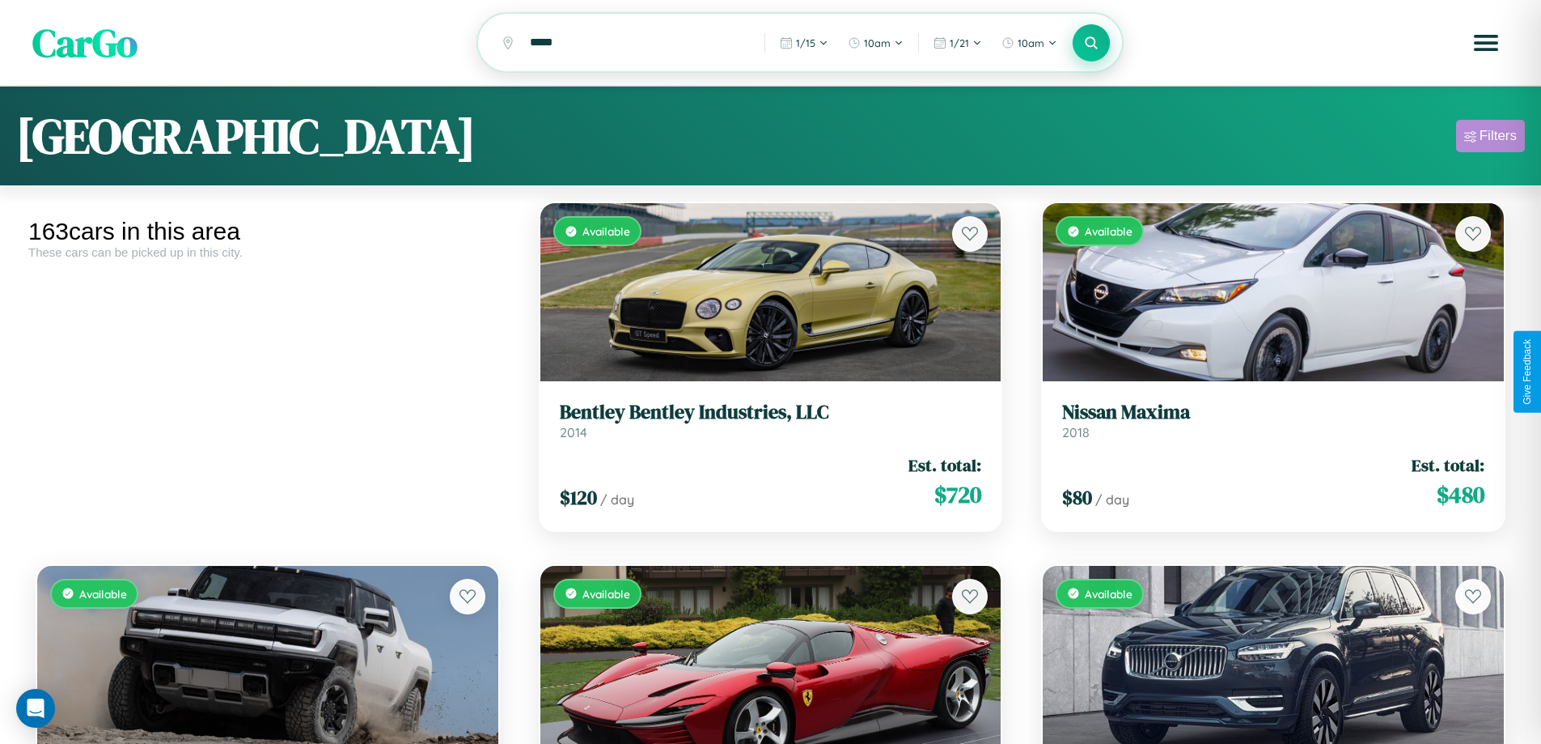
click at [1490, 138] on div "Filters" at bounding box center [1498, 136] width 37 height 16
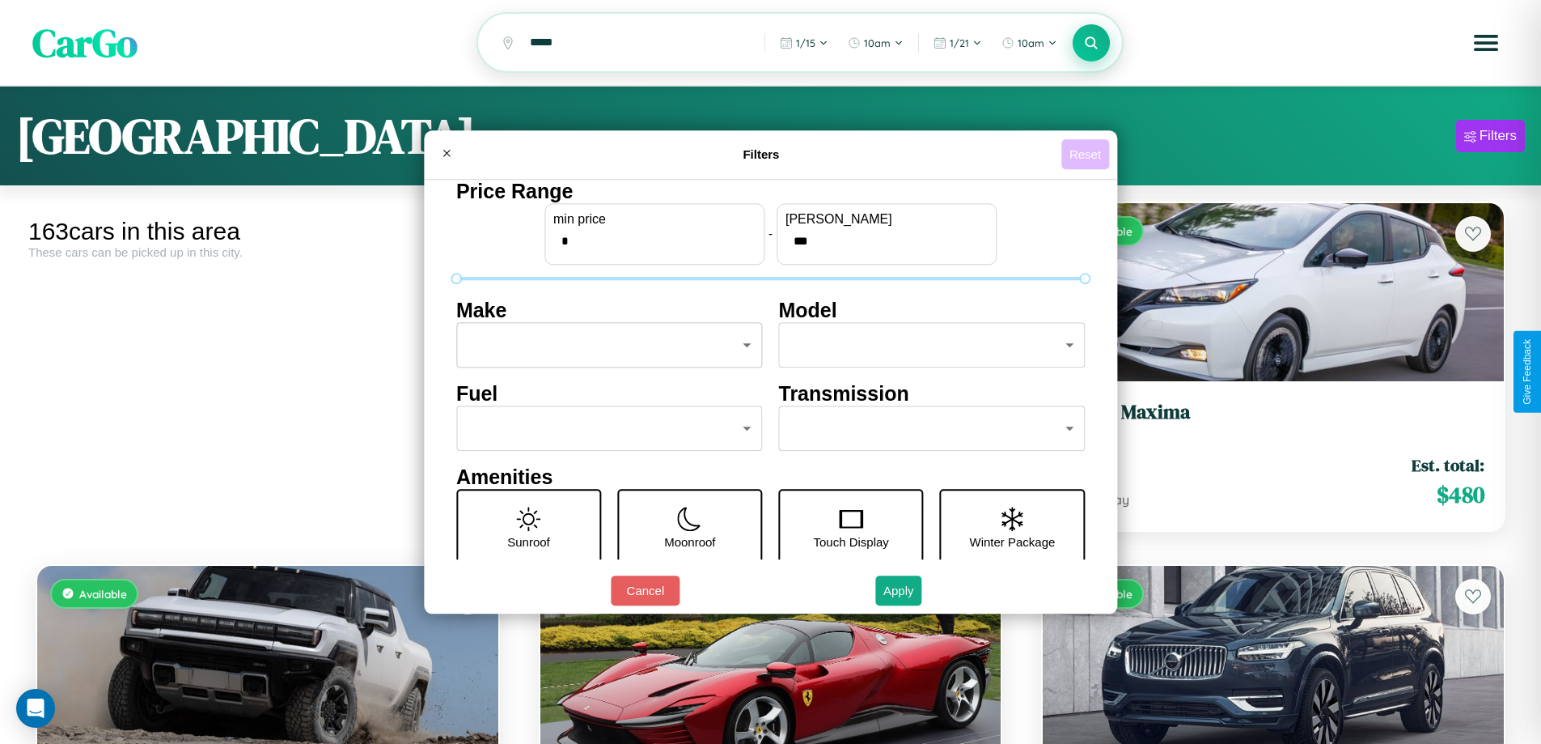
click at [1087, 154] on button "Reset" at bounding box center [1086, 154] width 48 height 30
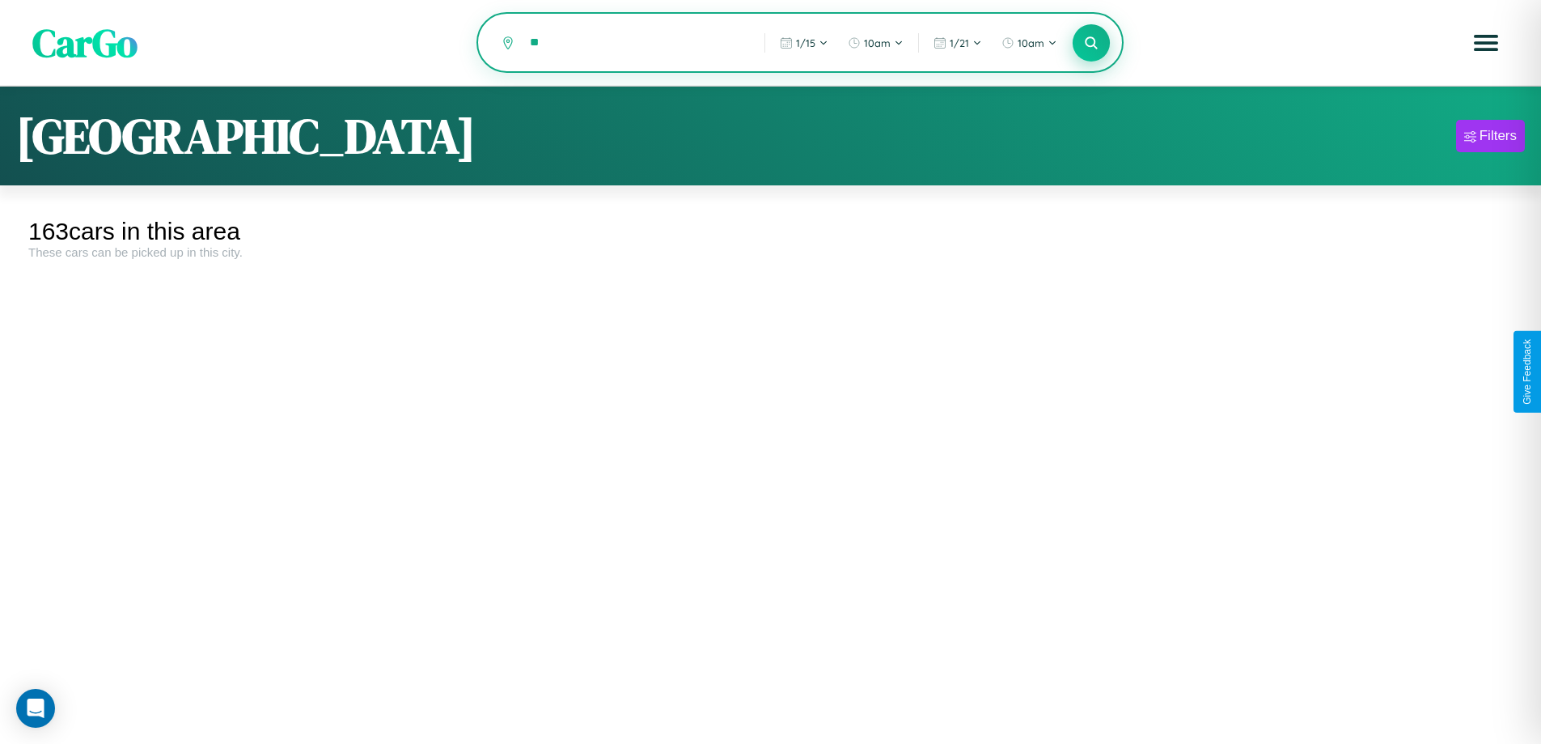
type input "*"
type input "******"
click at [1092, 44] on icon at bounding box center [1091, 42] width 15 height 15
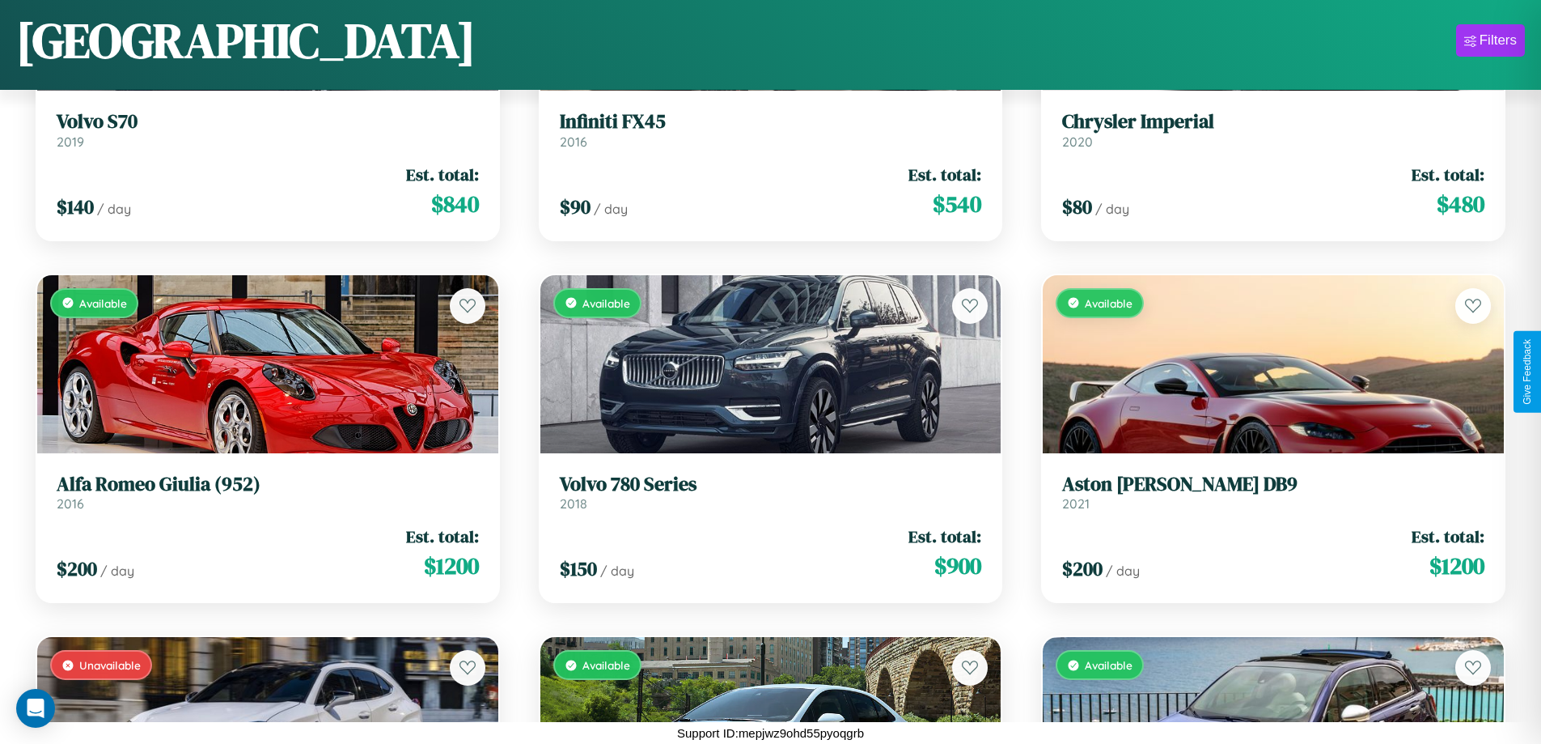
scroll to position [13634, 0]
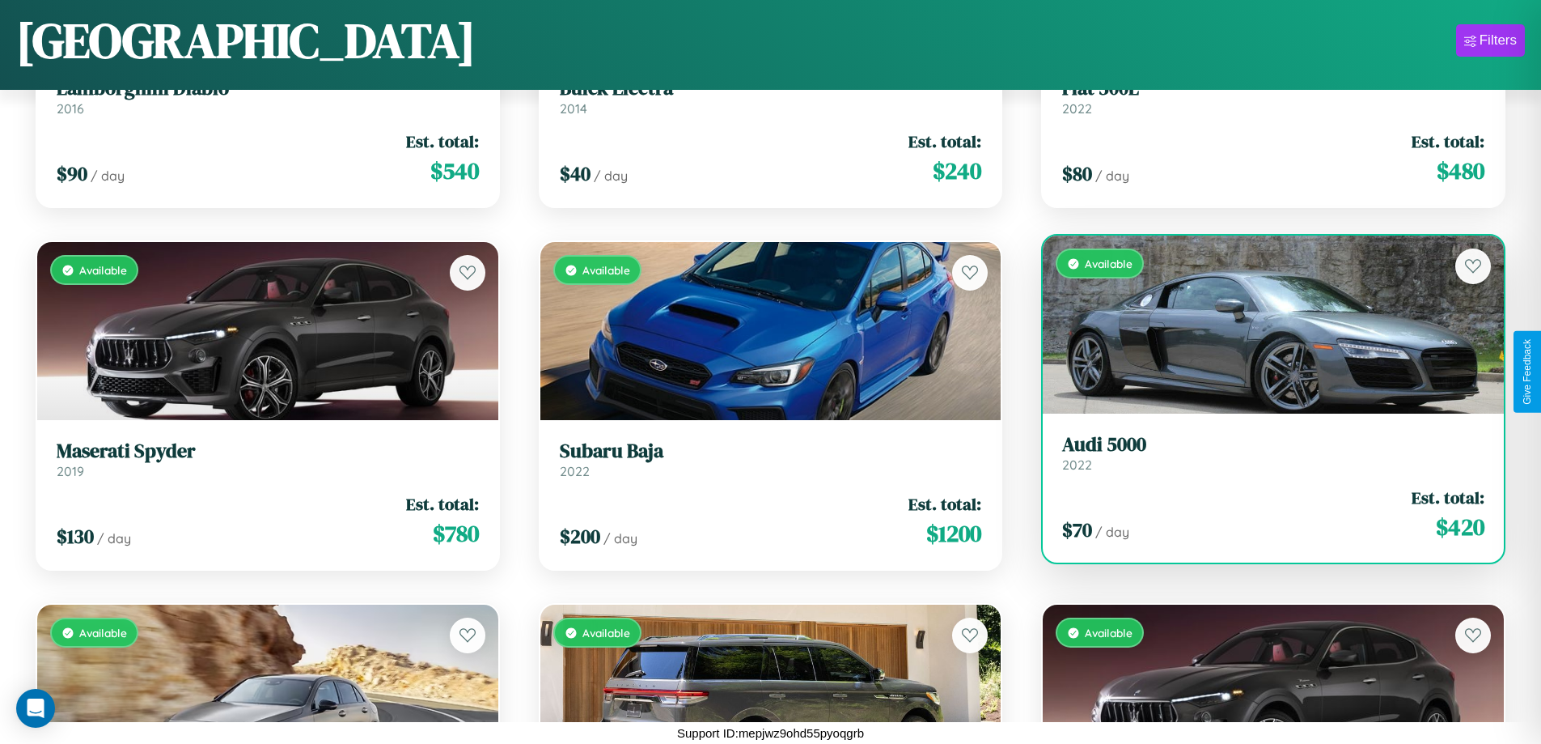
click at [1263, 459] on link "Audi 5000 2022" at bounding box center [1273, 453] width 422 height 40
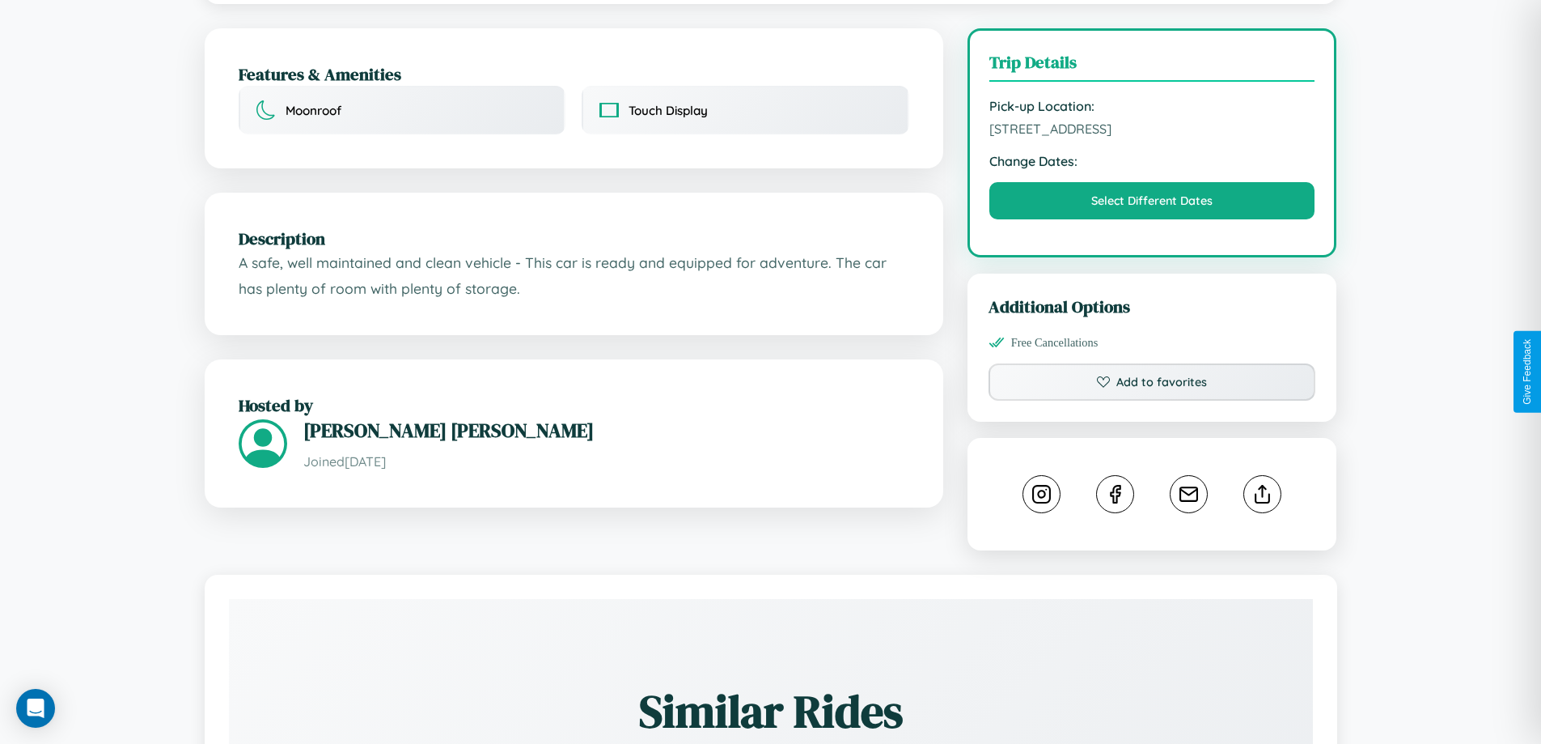
scroll to position [420, 0]
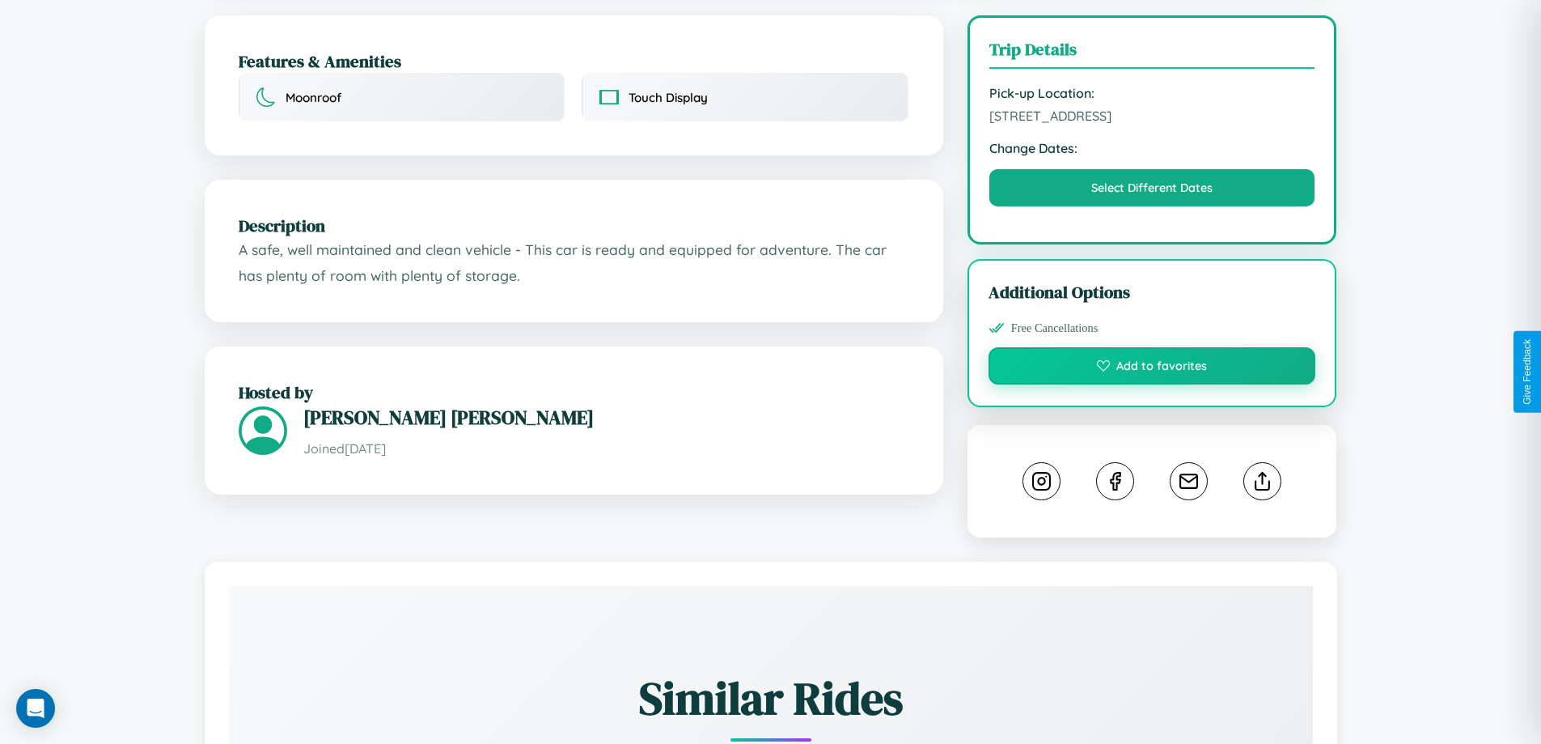
click at [1152, 369] on button "Add to favorites" at bounding box center [1153, 365] width 328 height 37
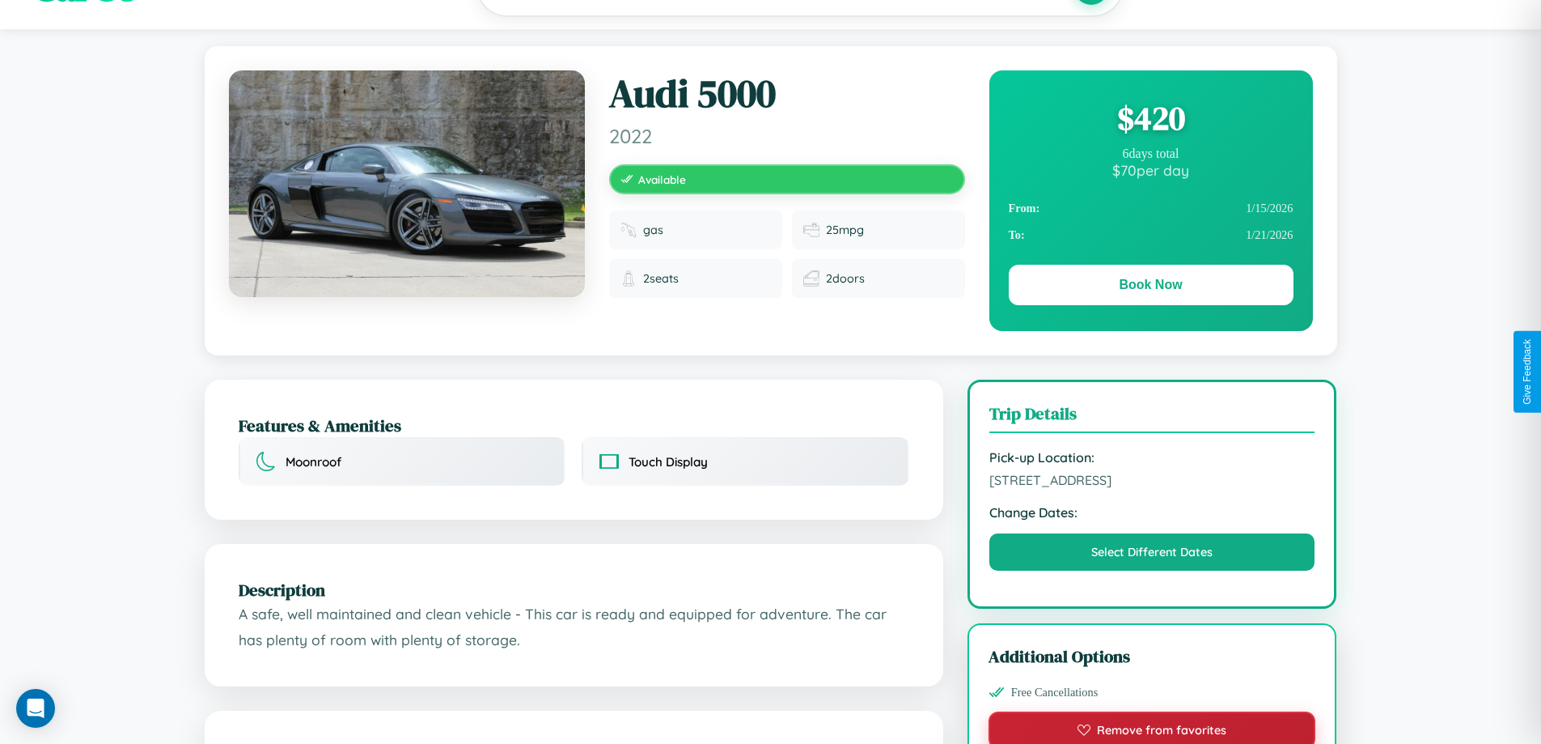
scroll to position [0, 0]
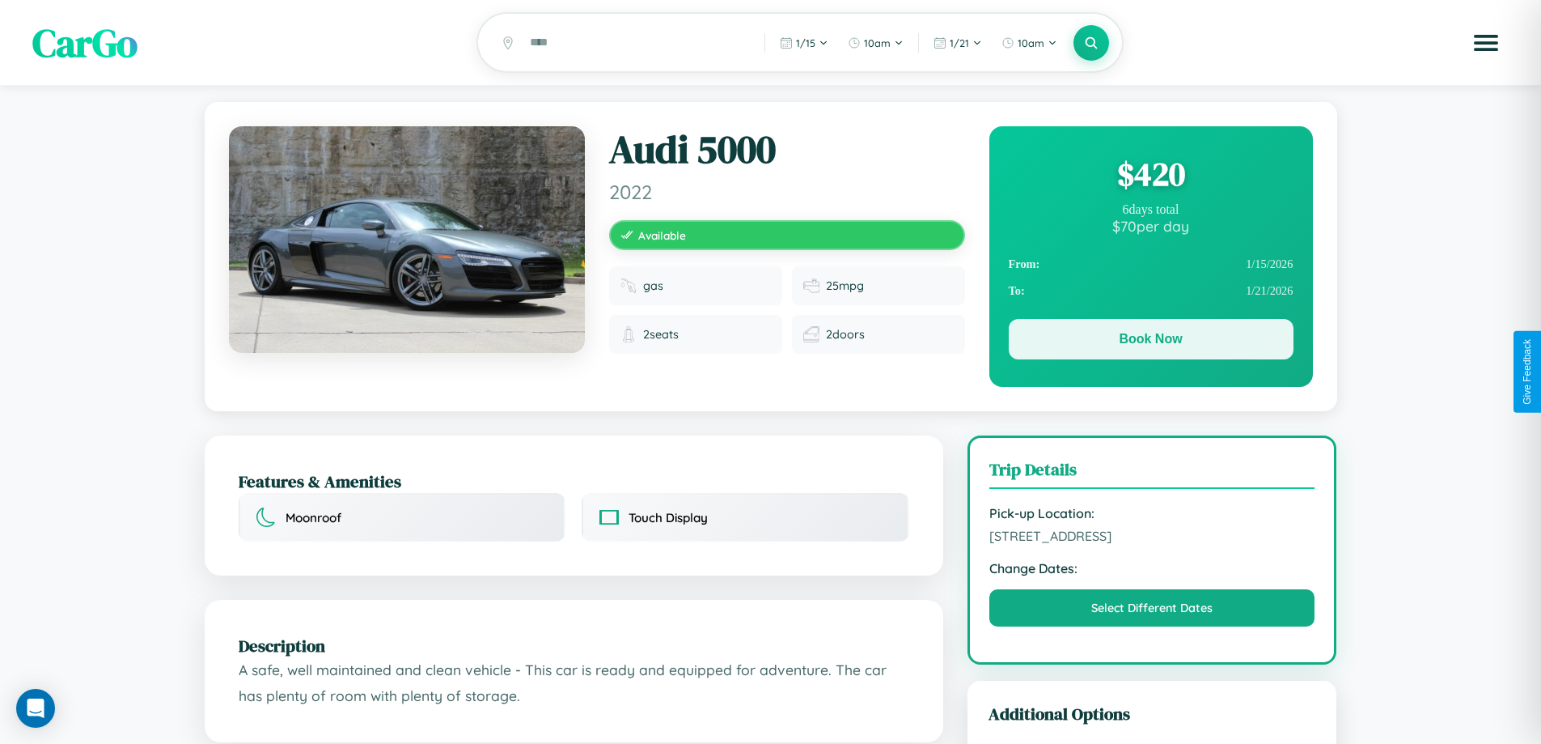
click at [1151, 341] on button "Book Now" at bounding box center [1151, 339] width 285 height 40
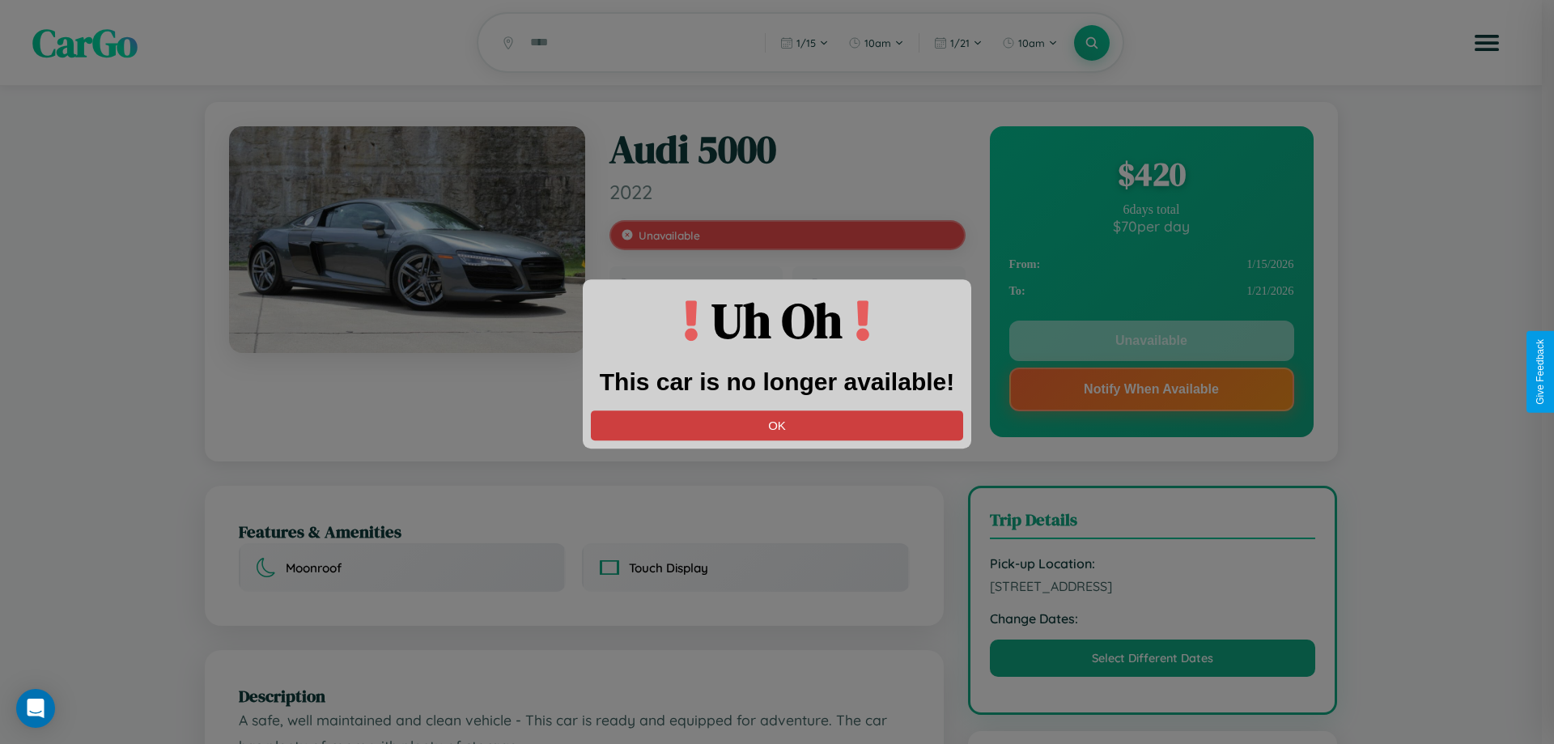
click at [777, 425] on button "OK" at bounding box center [777, 425] width 372 height 30
